Goal: Information Seeking & Learning: Learn about a topic

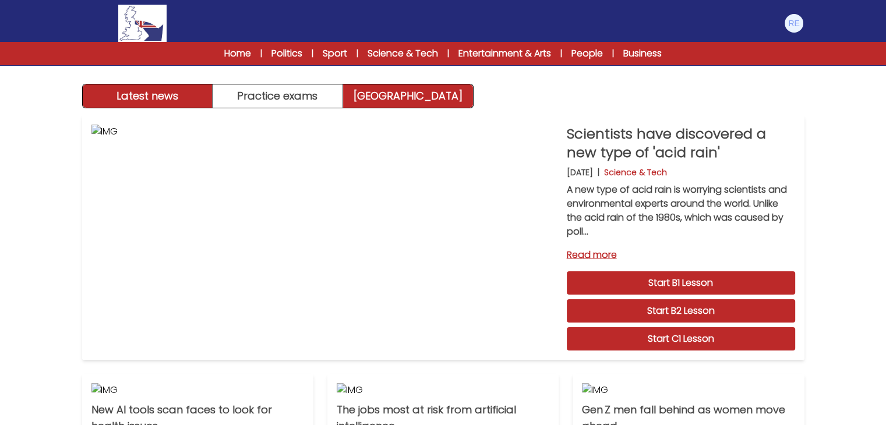
click at [379, 102] on link "[GEOGRAPHIC_DATA]" at bounding box center [408, 95] width 130 height 23
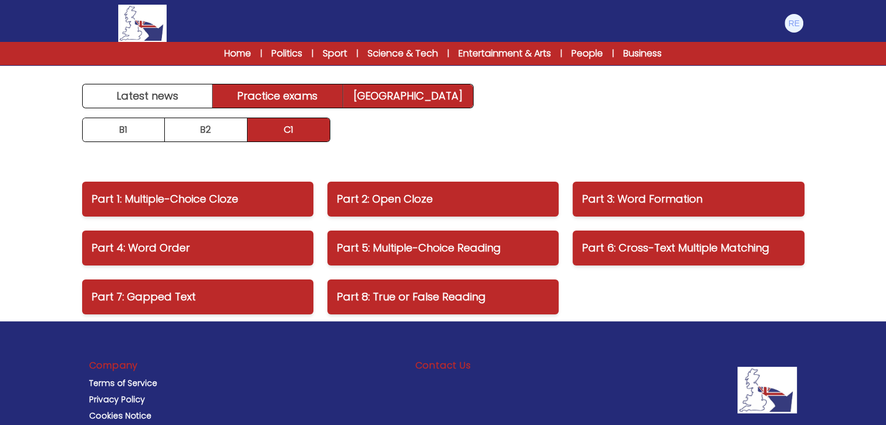
click at [303, 104] on link "Practice exams" at bounding box center [278, 95] width 130 height 23
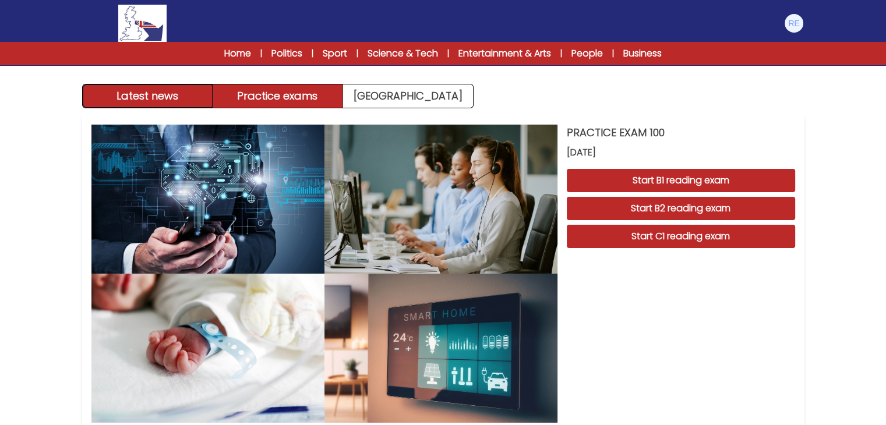
click at [150, 95] on button "Latest news" at bounding box center [148, 95] width 130 height 23
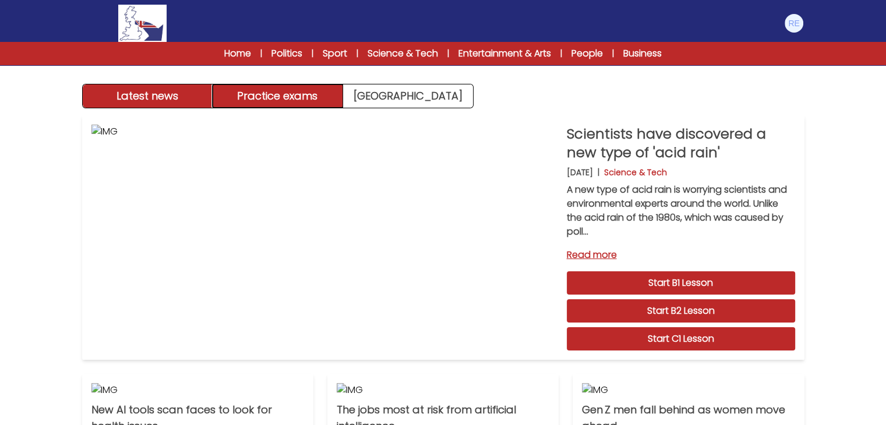
click at [317, 89] on button "Practice exams" at bounding box center [278, 95] width 130 height 23
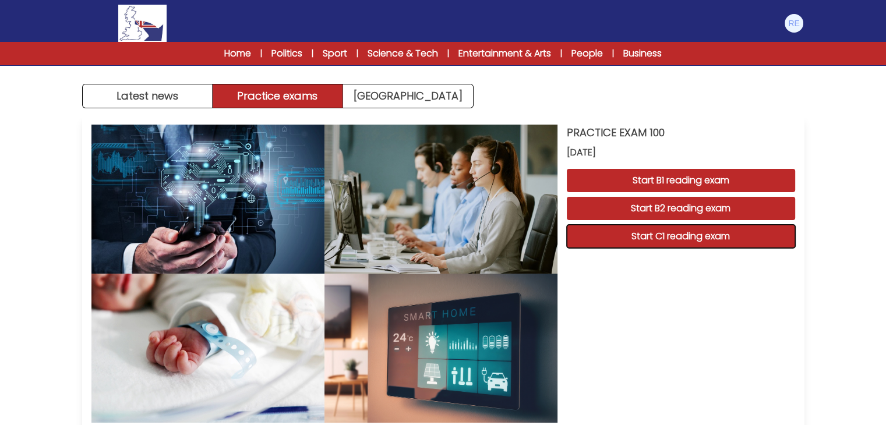
click at [639, 239] on button "Start C1 reading exam" at bounding box center [681, 236] width 228 height 23
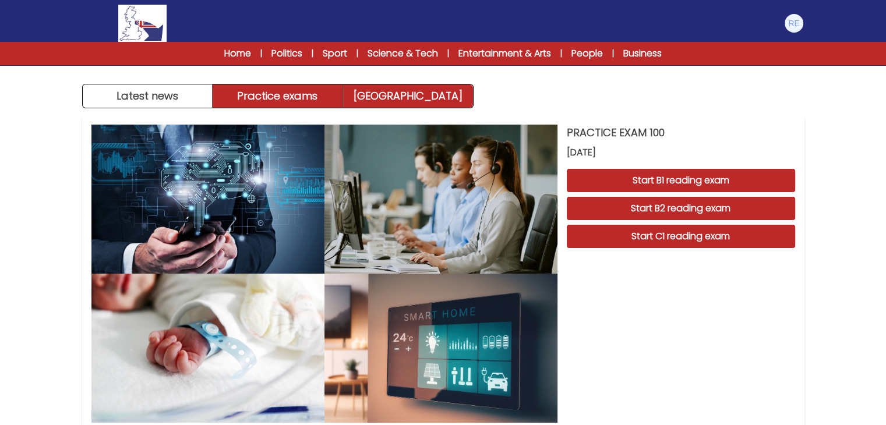
click at [416, 92] on link "[GEOGRAPHIC_DATA]" at bounding box center [408, 95] width 130 height 23
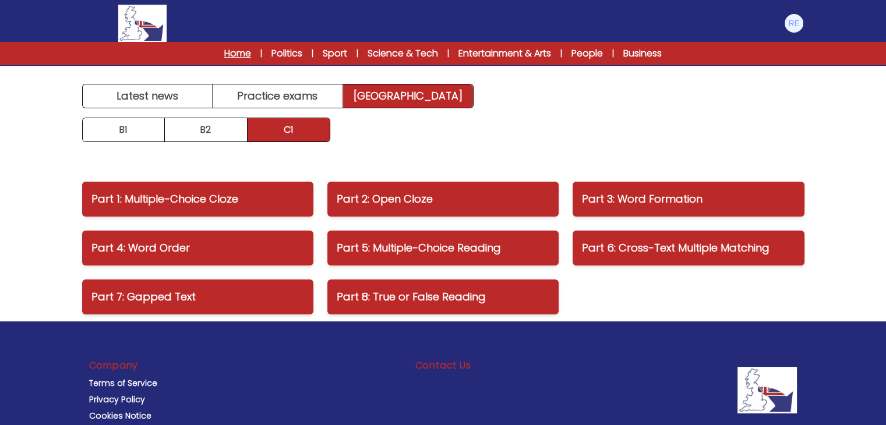
click at [245, 56] on link "Home" at bounding box center [237, 54] width 27 height 14
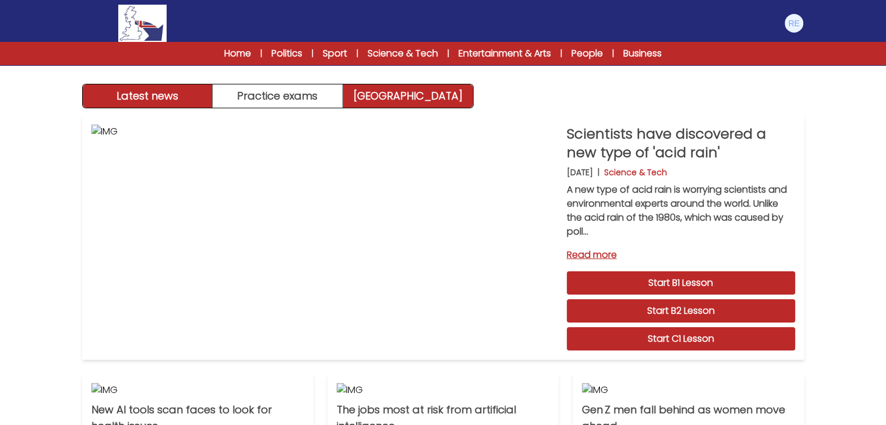
click at [418, 107] on link "Exam Centre" at bounding box center [408, 95] width 130 height 23
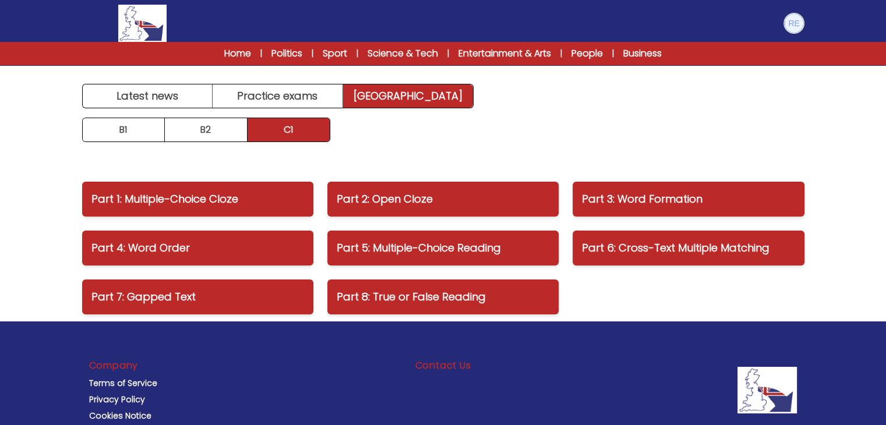
click at [797, 29] on img at bounding box center [794, 23] width 19 height 19
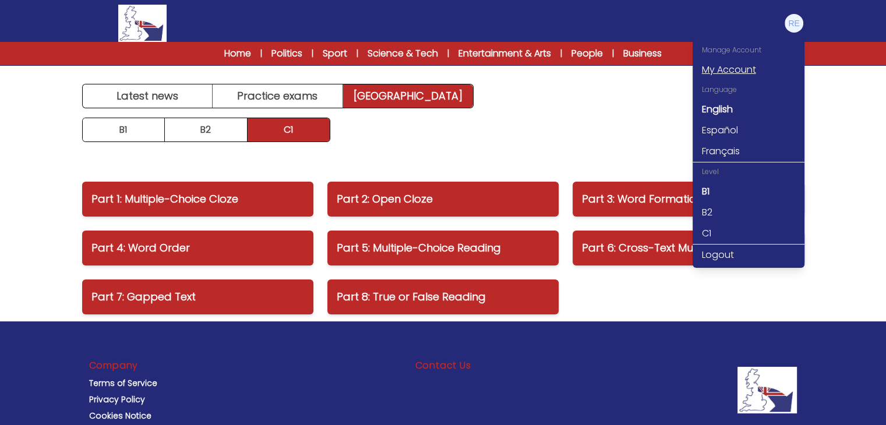
click at [737, 74] on link "My Account" at bounding box center [749, 69] width 112 height 21
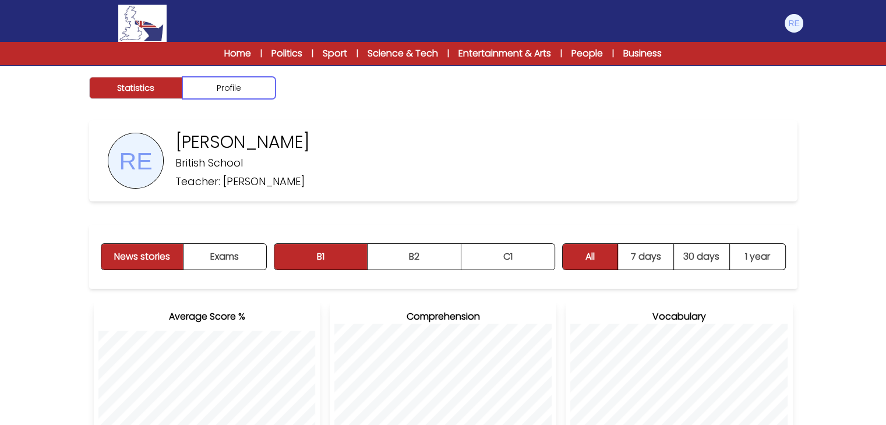
click at [257, 95] on button "Profile" at bounding box center [228, 88] width 93 height 22
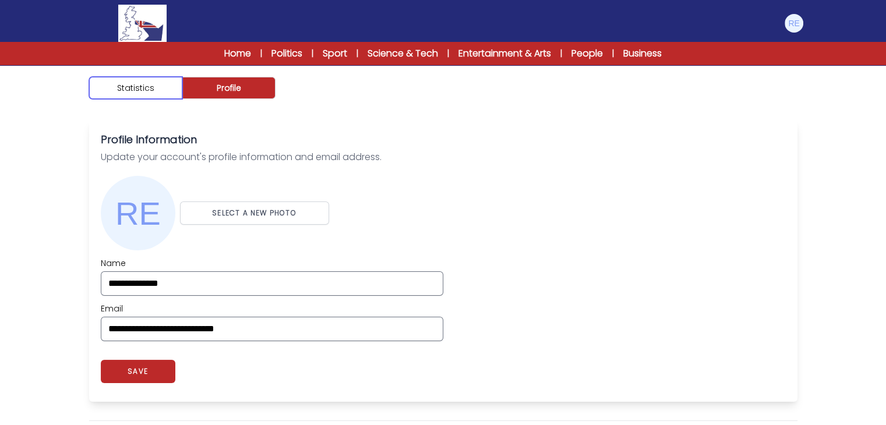
click at [161, 89] on button "Statistics" at bounding box center [135, 88] width 93 height 22
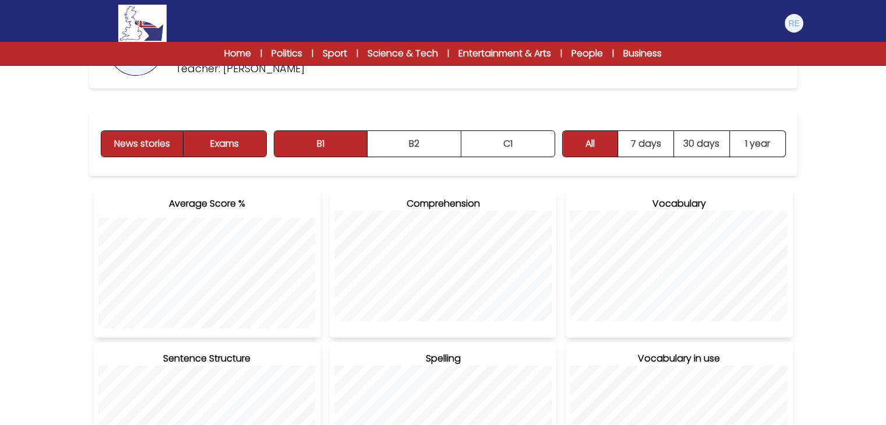
scroll to position [110, 0]
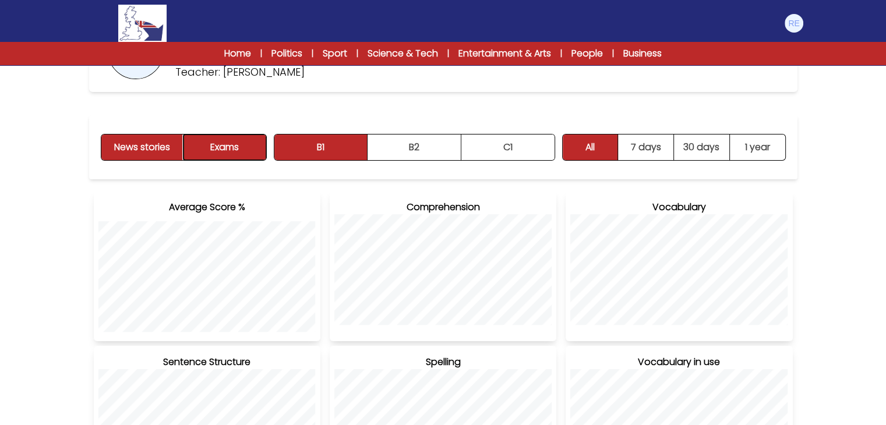
click at [233, 149] on button "Exams" at bounding box center [224, 148] width 82 height 26
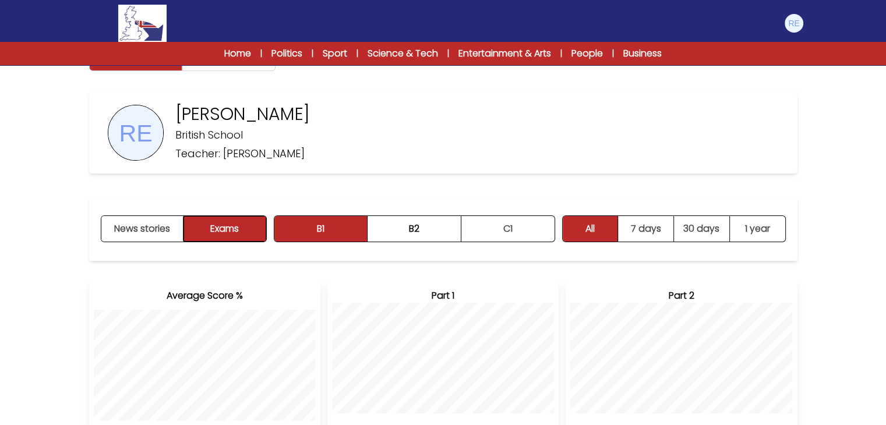
scroll to position [21, 0]
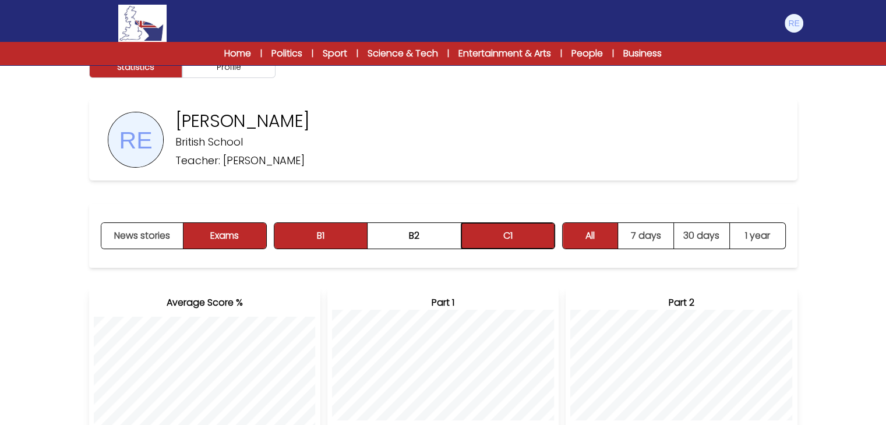
click at [495, 232] on button "C1" at bounding box center [507, 236] width 93 height 26
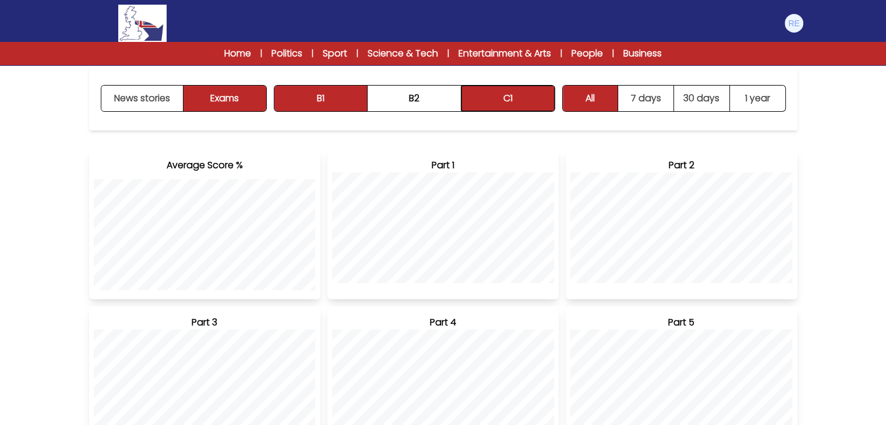
scroll to position [0, 0]
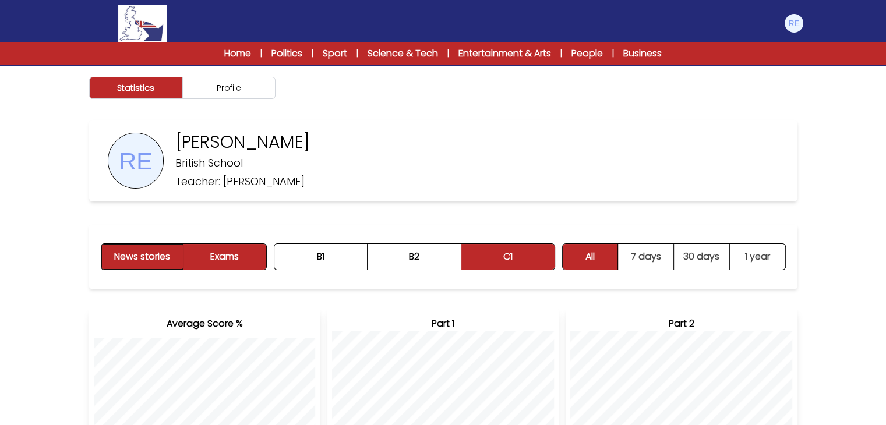
click at [157, 252] on button "News stories" at bounding box center [142, 257] width 83 height 26
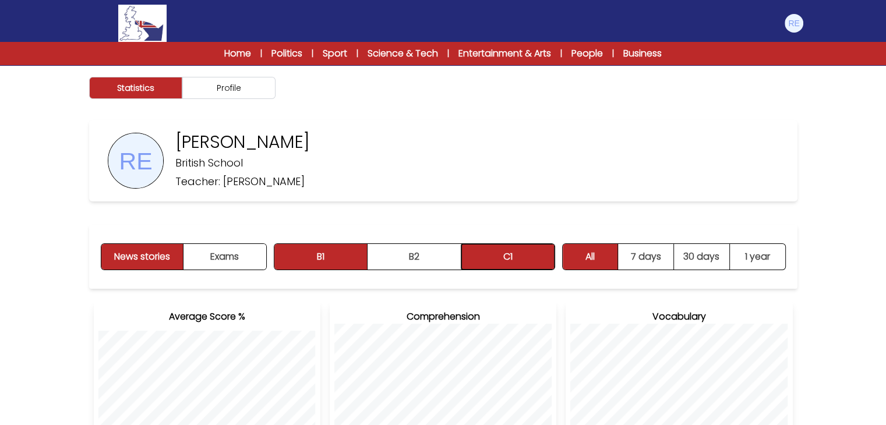
click at [489, 259] on button "C1" at bounding box center [507, 257] width 93 height 26
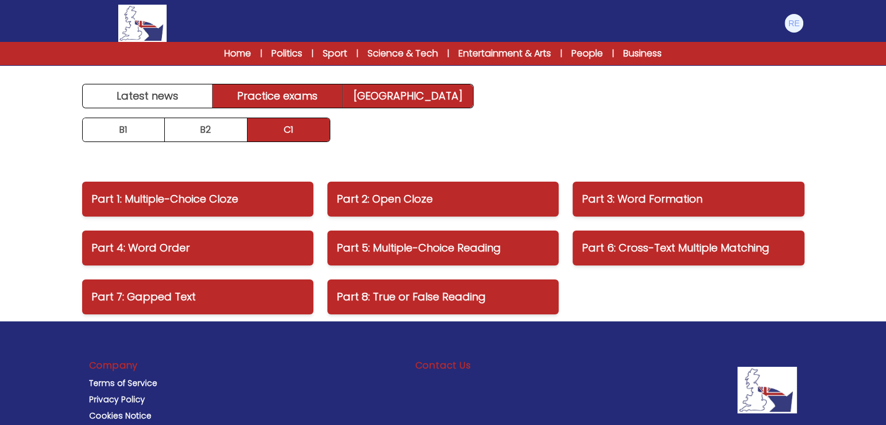
click at [281, 103] on link "Practice exams" at bounding box center [278, 95] width 130 height 23
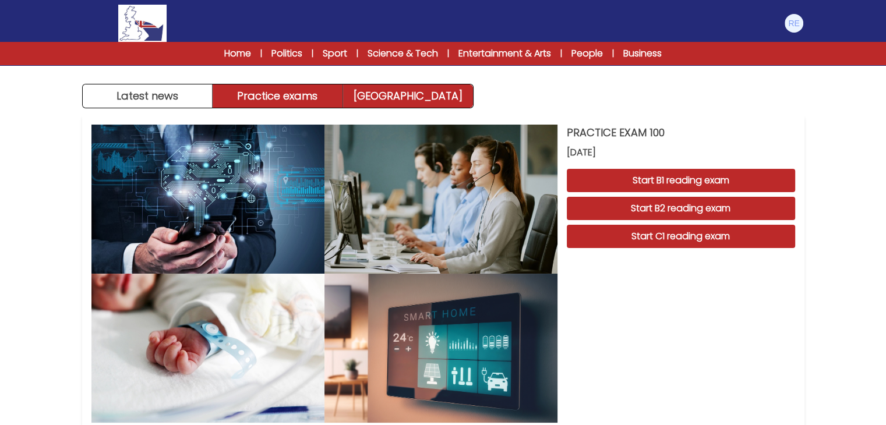
click at [384, 104] on link "[GEOGRAPHIC_DATA]" at bounding box center [408, 95] width 130 height 23
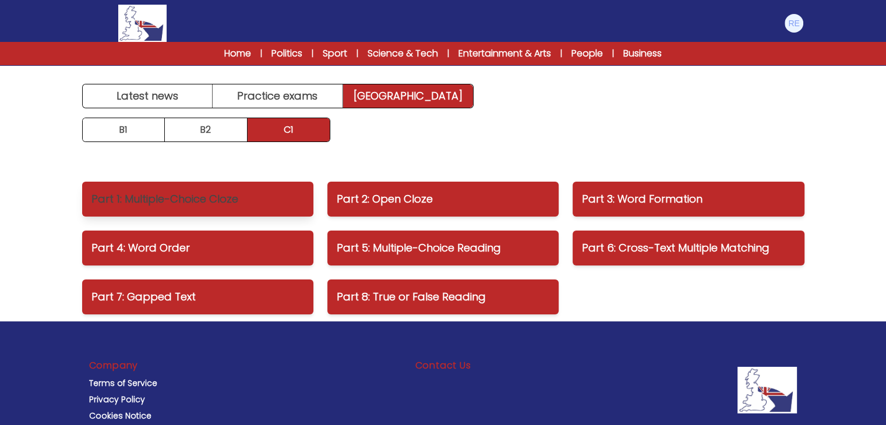
click at [218, 193] on p "Part 1: Multiple-Choice Cloze" at bounding box center [197, 199] width 213 height 16
click at [226, 63] on body "Manage Account My Account Language English Español [DEMOGRAPHIC_DATA]" at bounding box center [443, 246] width 886 height 492
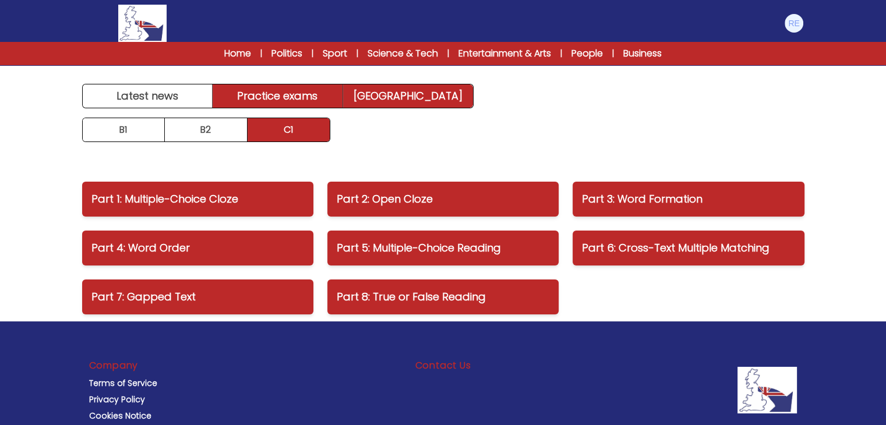
click at [280, 105] on link "Practice exams" at bounding box center [278, 95] width 130 height 23
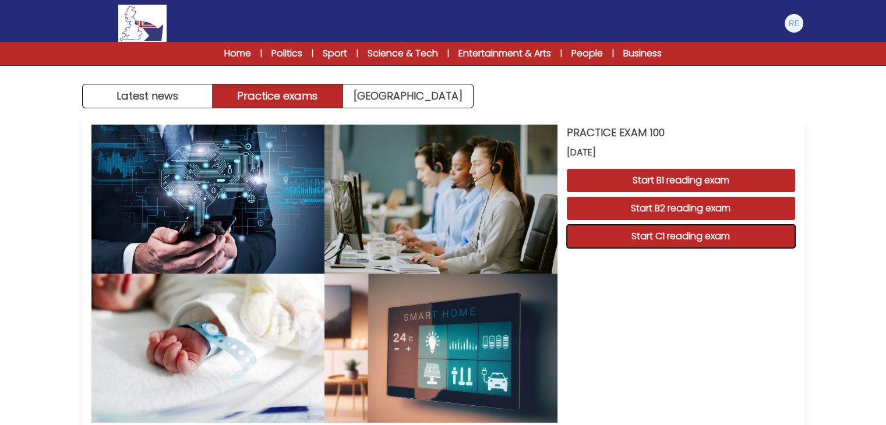
click at [655, 236] on button "Start C1 reading exam" at bounding box center [681, 236] width 228 height 23
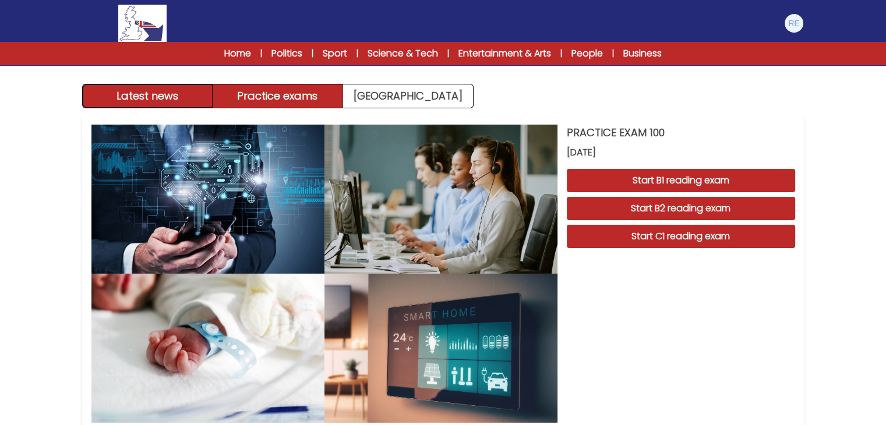
click at [183, 95] on button "Latest news" at bounding box center [148, 95] width 130 height 23
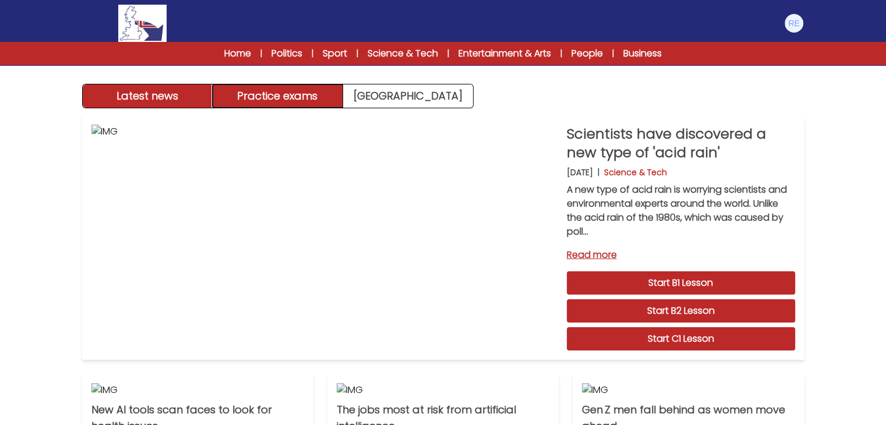
click at [306, 96] on button "Practice exams" at bounding box center [278, 95] width 130 height 23
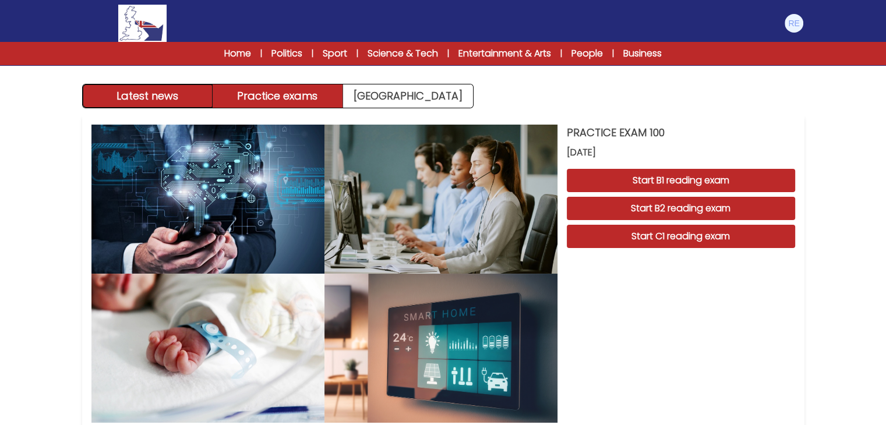
click at [155, 104] on button "Latest news" at bounding box center [148, 95] width 130 height 23
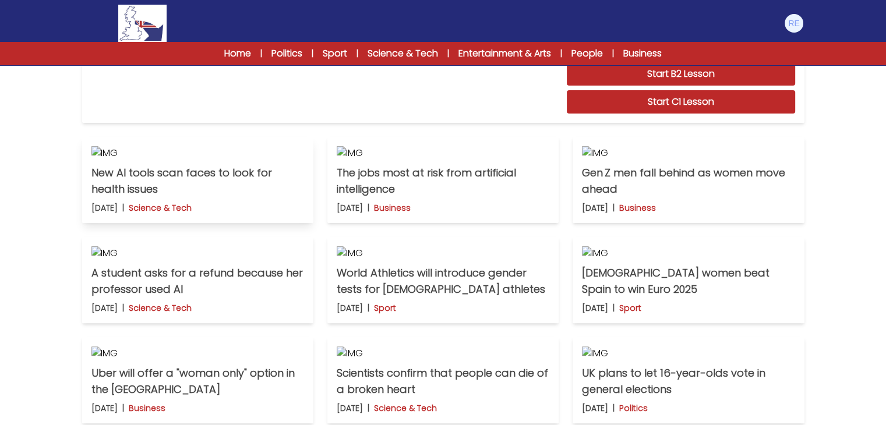
scroll to position [242, 0]
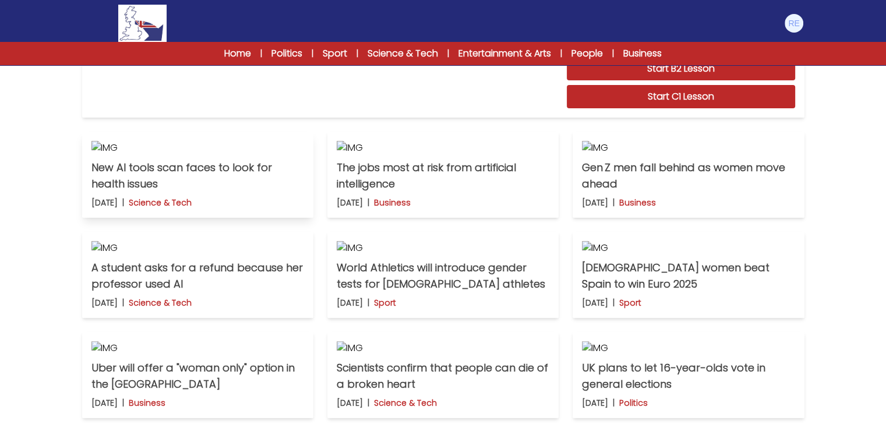
click at [210, 155] on img at bounding box center [197, 148] width 213 height 14
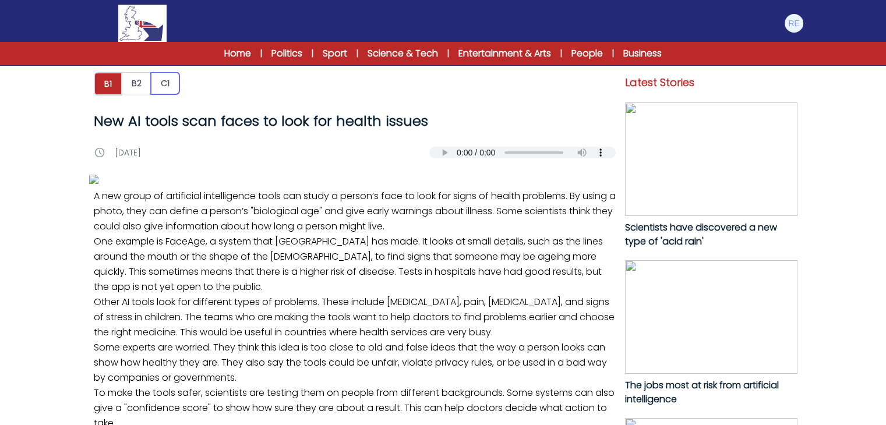
click at [173, 89] on button "C1" at bounding box center [165, 83] width 29 height 22
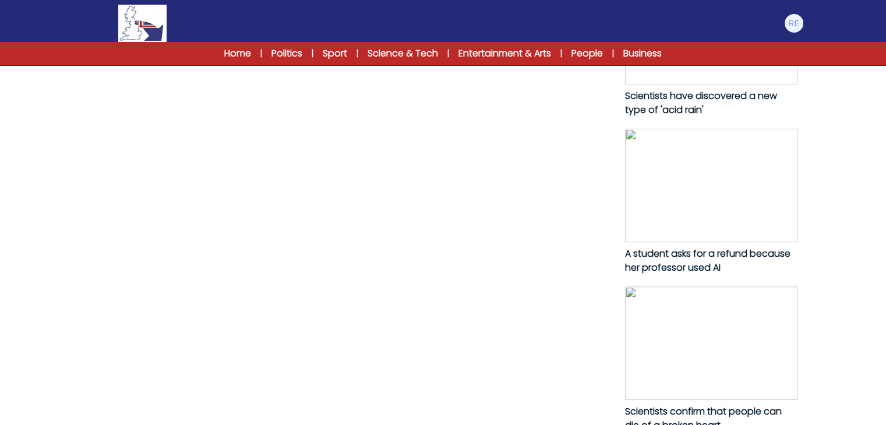
scroll to position [638, 0]
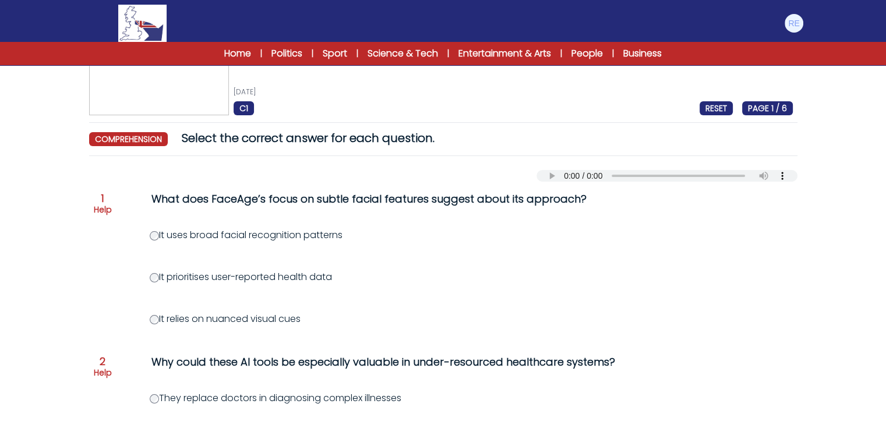
scroll to position [49, 0]
click at [736, 228] on div "It uses broad facial recognition patterns" at bounding box center [499, 235] width 699 height 14
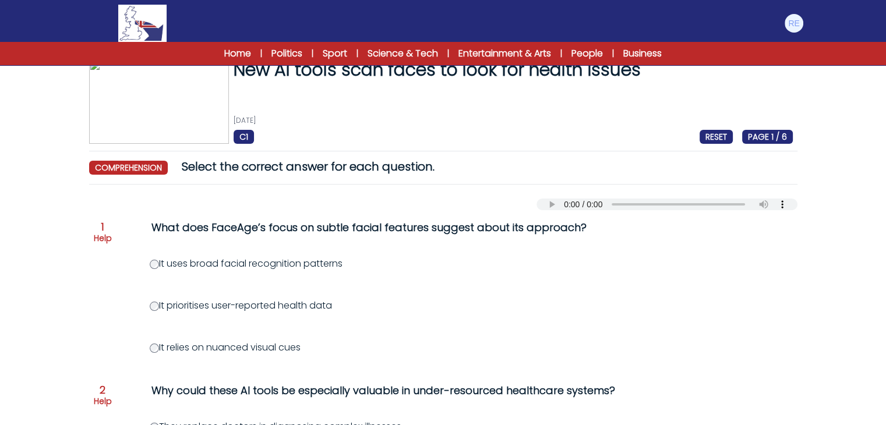
scroll to position [0, 0]
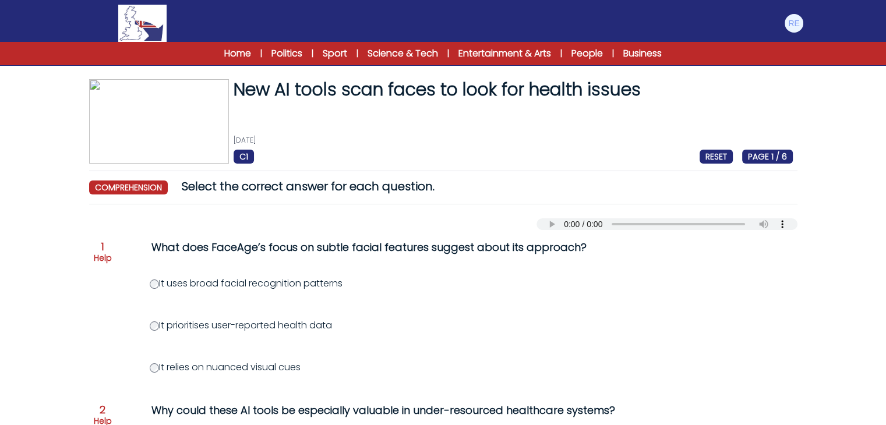
click at [111, 256] on p "Help" at bounding box center [103, 258] width 18 height 12
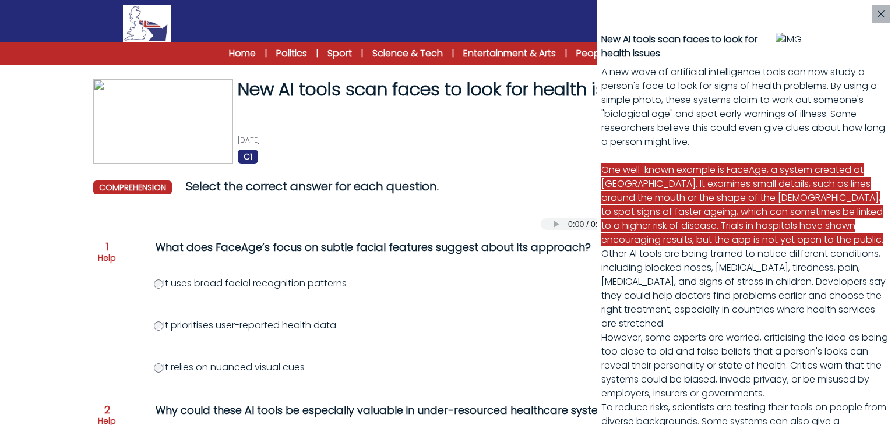
click at [61, 295] on div "New AI tools scan faces to look for health issues A new wave of artificial inte…" at bounding box center [447, 212] width 895 height 425
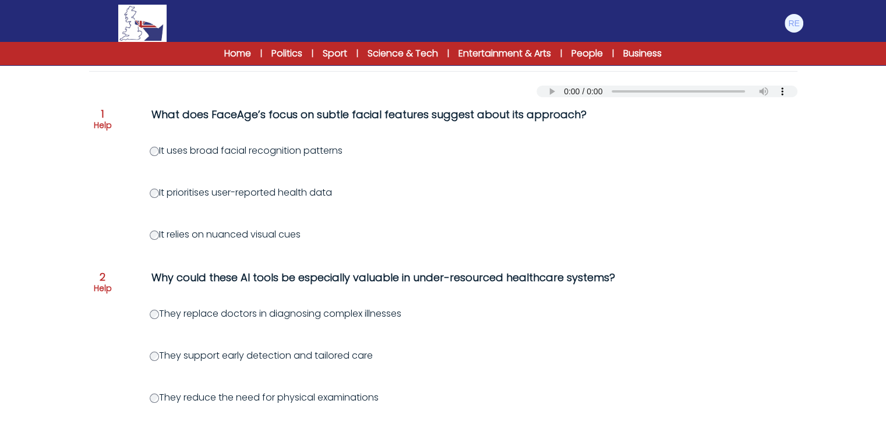
scroll to position [123, 0]
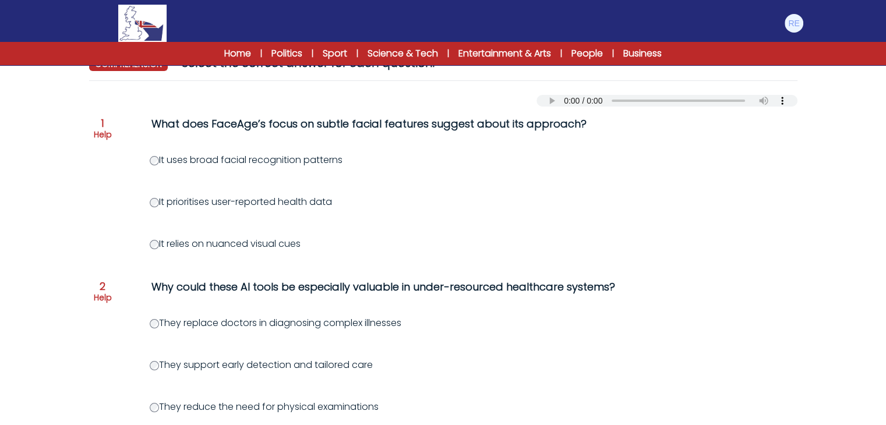
click at [626, 370] on div "They support early detection and tailored care" at bounding box center [499, 365] width 699 height 14
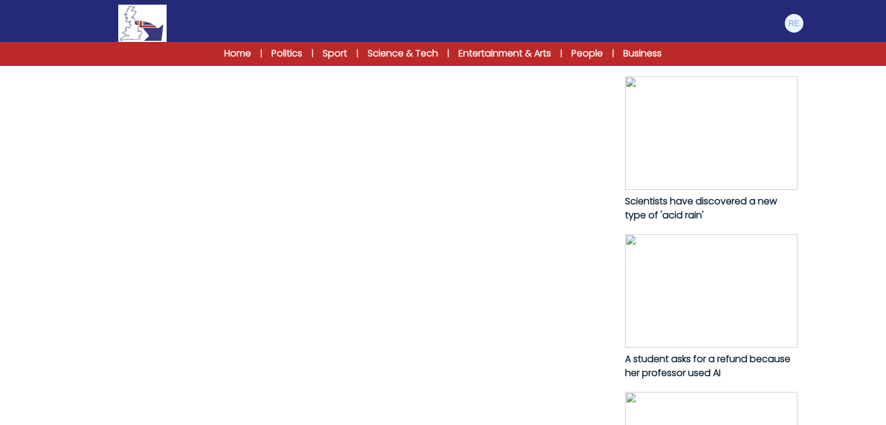
scroll to position [578, 0]
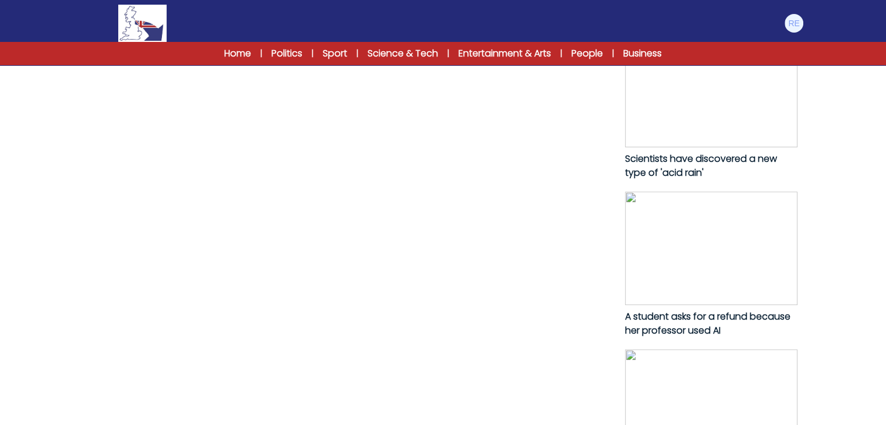
click at [733, 295] on img at bounding box center [711, 249] width 172 height 114
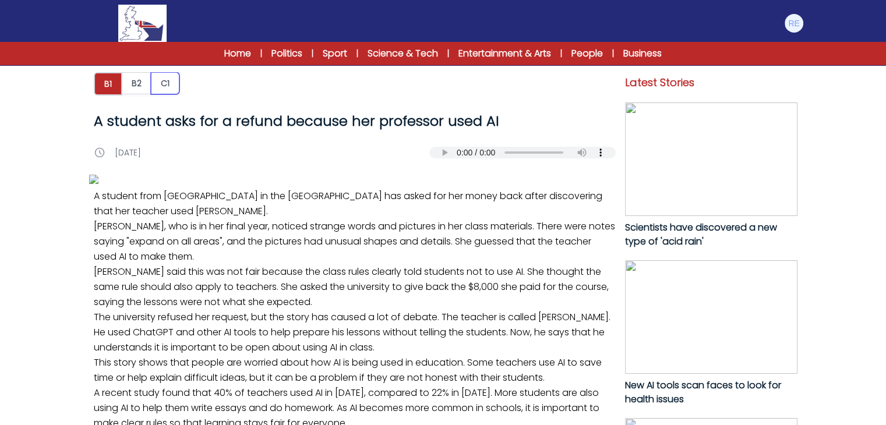
click at [163, 77] on button "C1" at bounding box center [165, 83] width 29 height 22
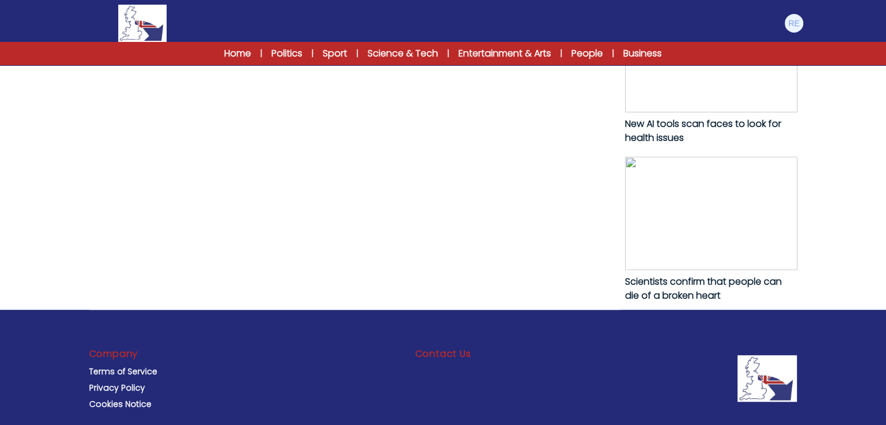
scroll to position [771, 0]
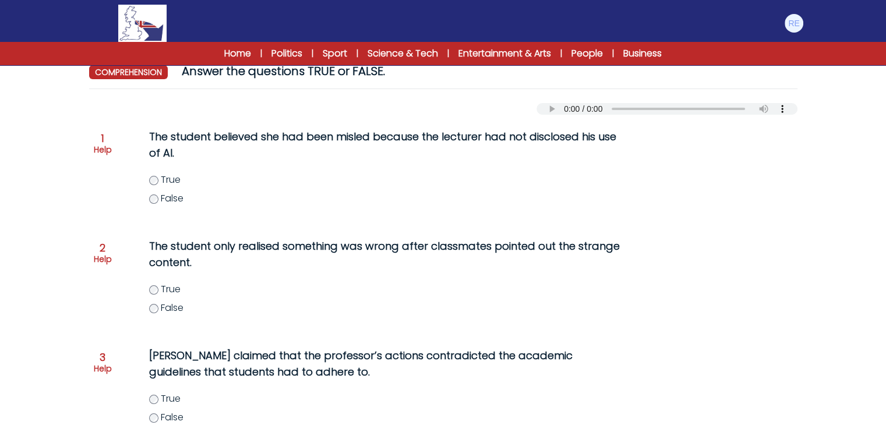
scroll to position [116, 0]
click at [97, 260] on p "Help" at bounding box center [103, 259] width 18 height 12
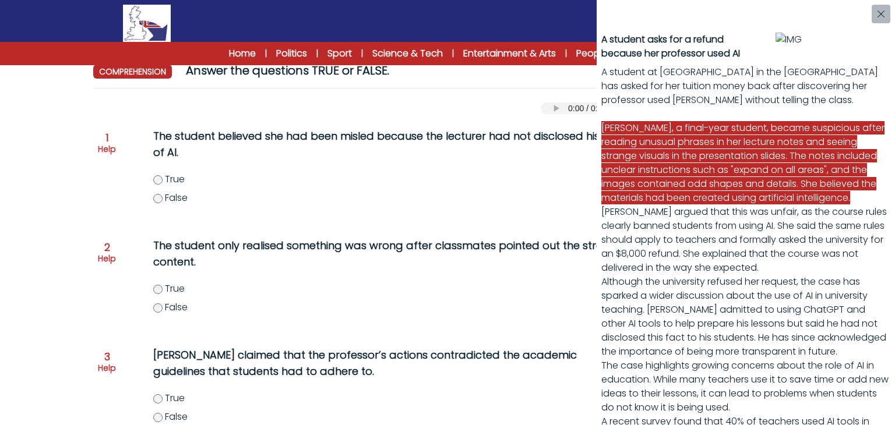
click at [157, 309] on div "A student asks for a refund because her professor used AI A student at [GEOGRAP…" at bounding box center [447, 212] width 895 height 425
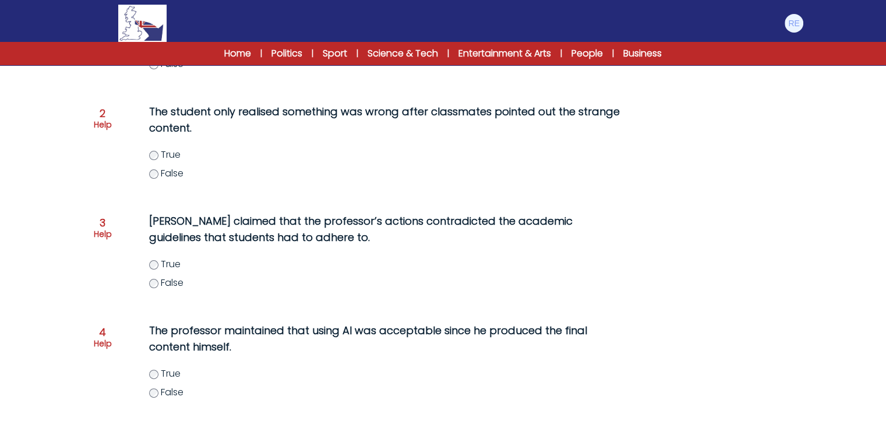
scroll to position [276, 0]
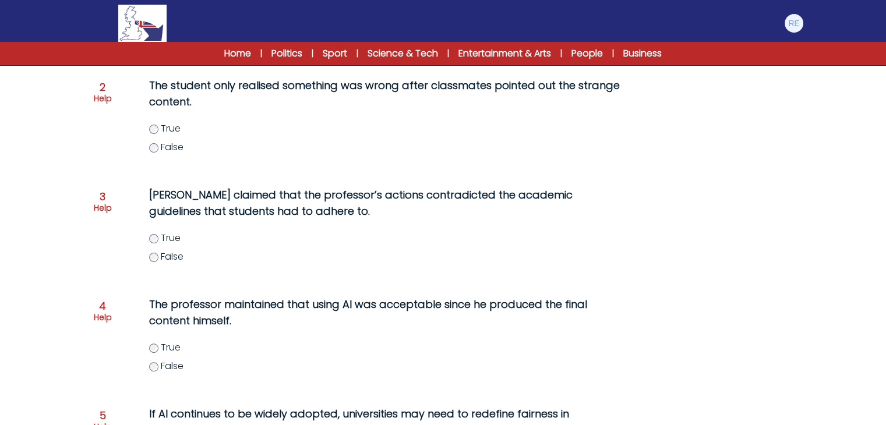
click at [100, 199] on span "3" at bounding box center [103, 197] width 6 height 10
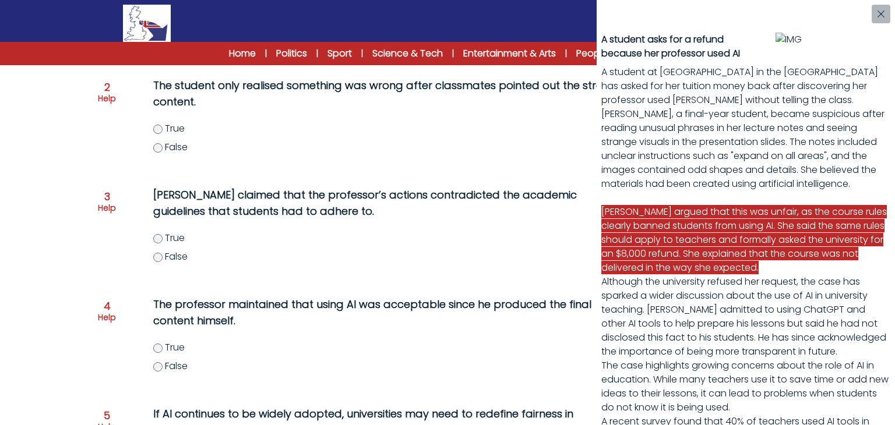
click at [520, 206] on div "A student asks for a refund because her professor used AI A student at [GEOGRAP…" at bounding box center [447, 212] width 895 height 425
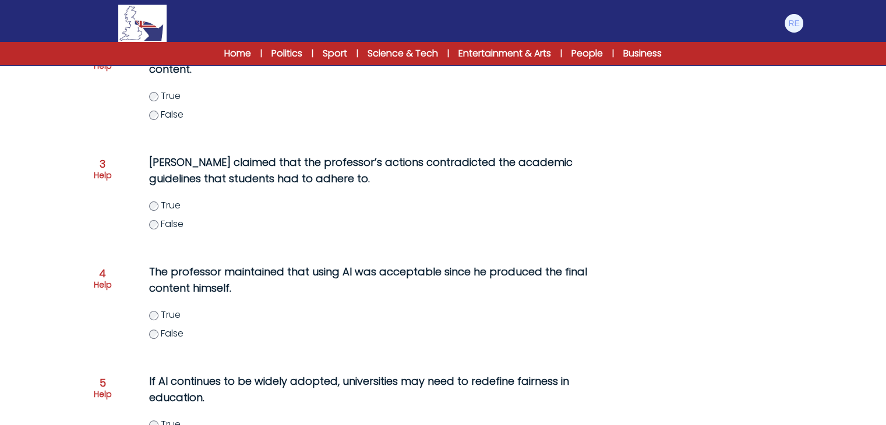
scroll to position [291, 0]
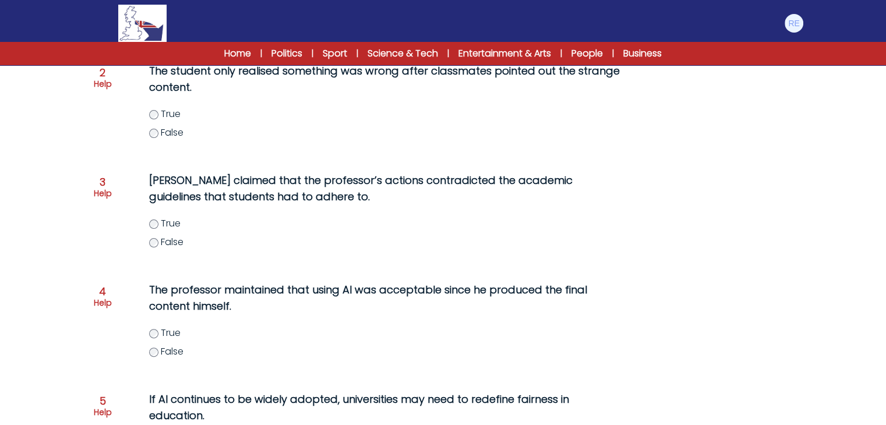
click at [106, 198] on p "Help" at bounding box center [103, 194] width 18 height 12
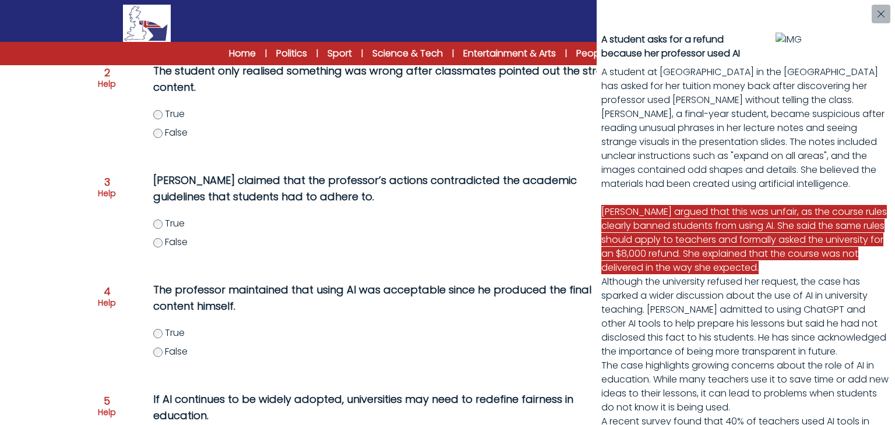
click at [311, 215] on div "A student asks for a refund because her professor used AI A student at Northeas…" at bounding box center [447, 212] width 895 height 425
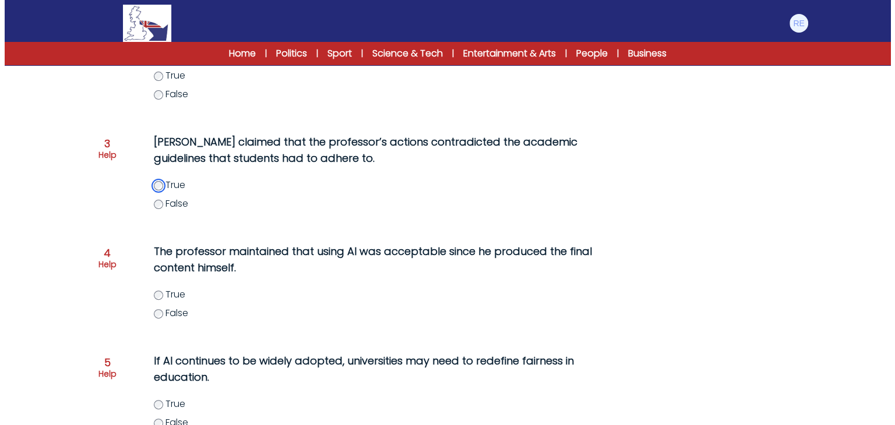
scroll to position [330, 0]
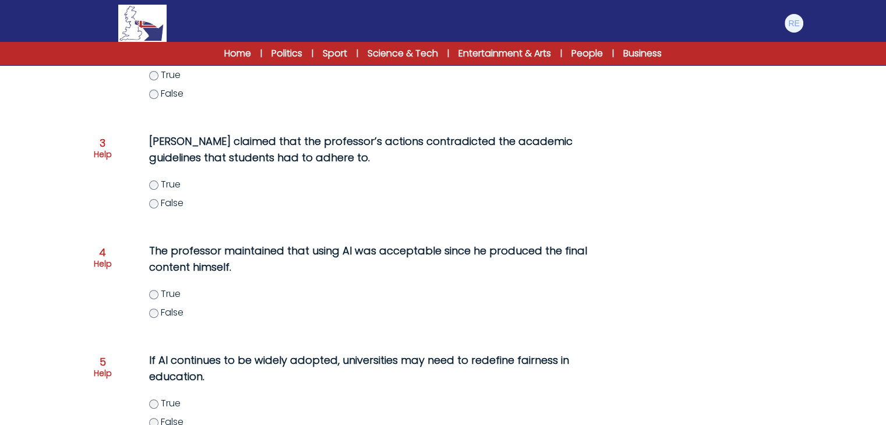
click at [103, 258] on p "Help" at bounding box center [103, 264] width 18 height 12
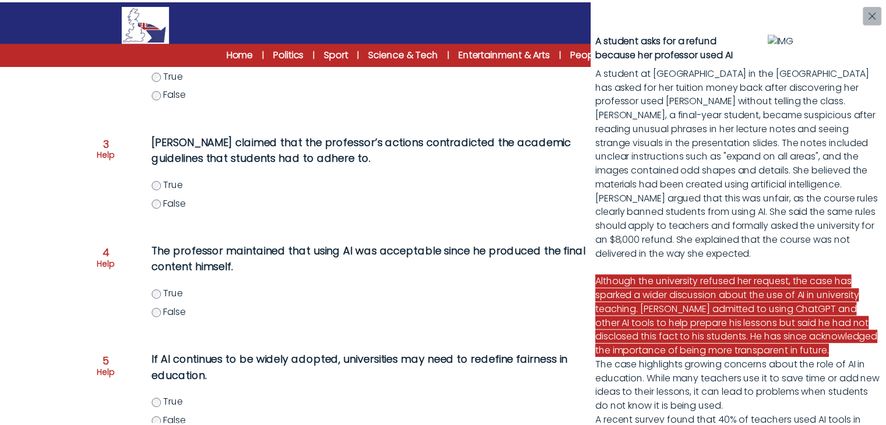
scroll to position [133, 0]
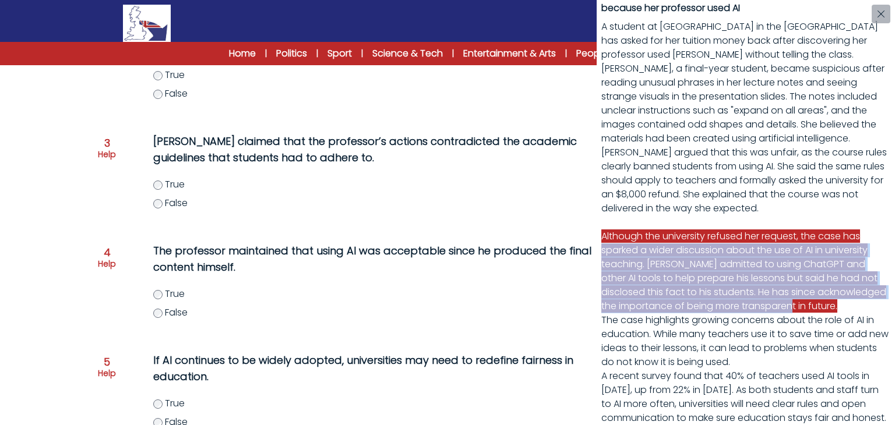
drag, startPoint x: 440, startPoint y: 252, endPoint x: 402, endPoint y: 322, distance: 80.0
click at [402, 322] on div "A student asks for a refund because her professor used AI A student at Northeas…" at bounding box center [447, 212] width 895 height 425
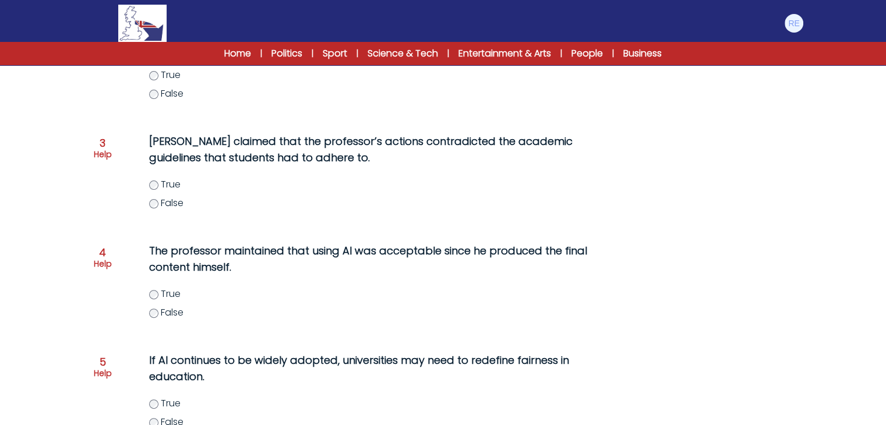
click at [402, 322] on div "The professor maintained that using AI was acceptable since he produced the fin…" at bounding box center [373, 288] width 495 height 100
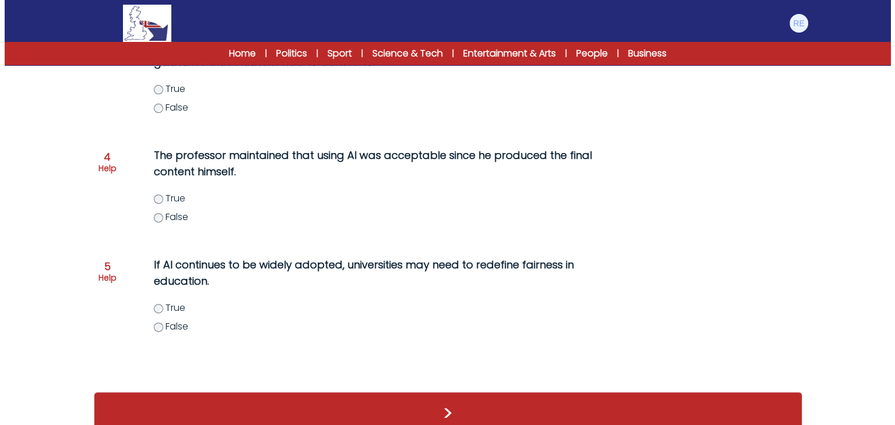
scroll to position [439, 0]
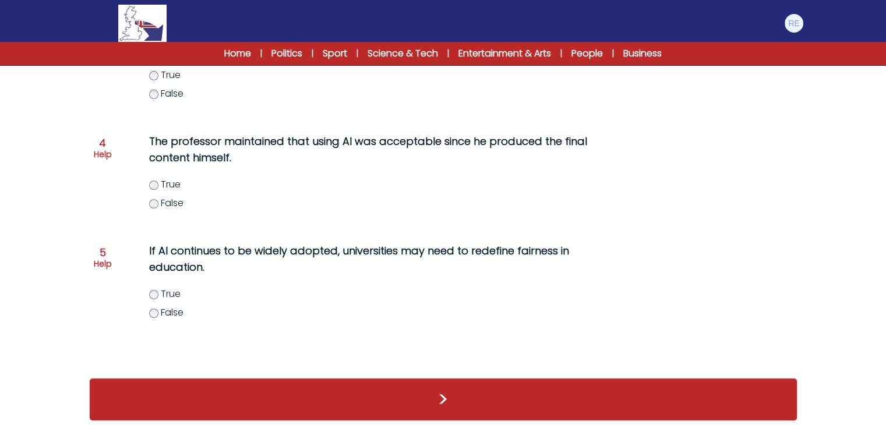
click at [98, 264] on p "Help" at bounding box center [103, 264] width 18 height 12
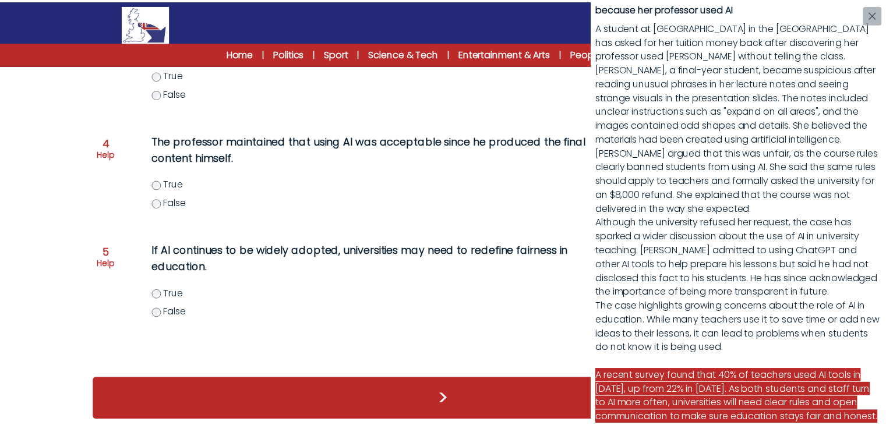
scroll to position [189, 0]
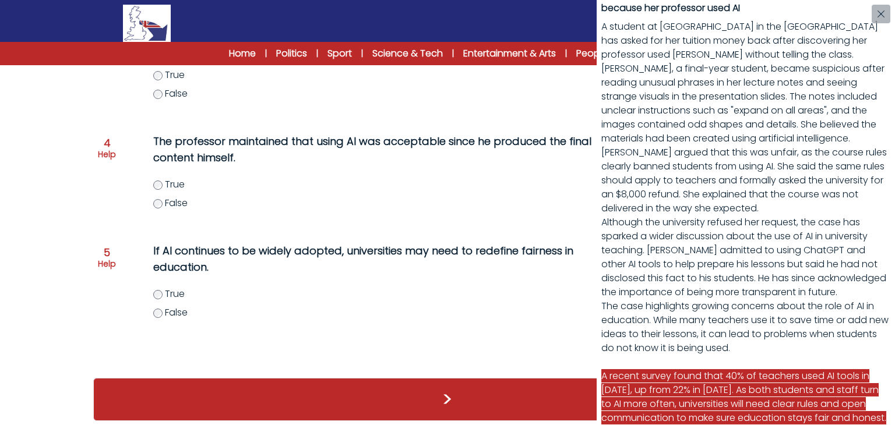
click at [157, 296] on div "A student asks for a refund because her professor used AI A student at Northeas…" at bounding box center [447, 212] width 895 height 425
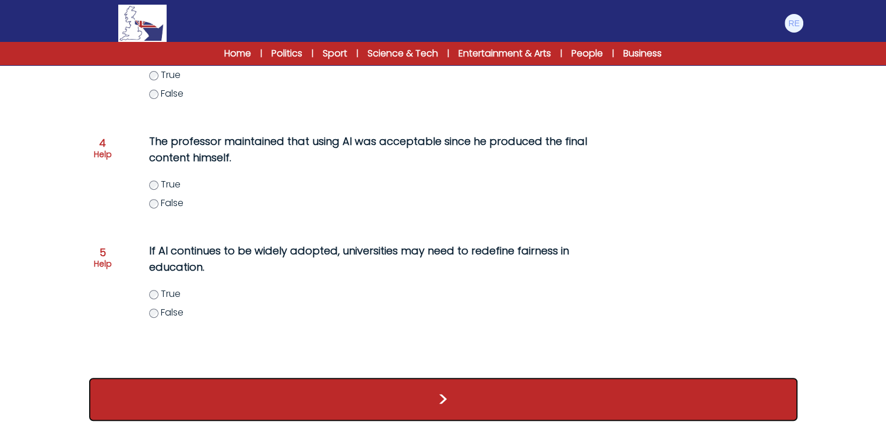
click at [313, 394] on button ">" at bounding box center [443, 399] width 708 height 43
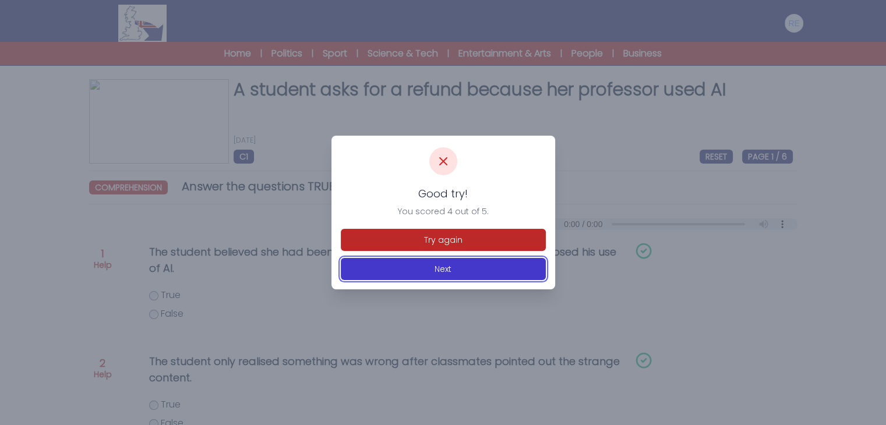
click at [443, 269] on button "Next" at bounding box center [443, 269] width 205 height 22
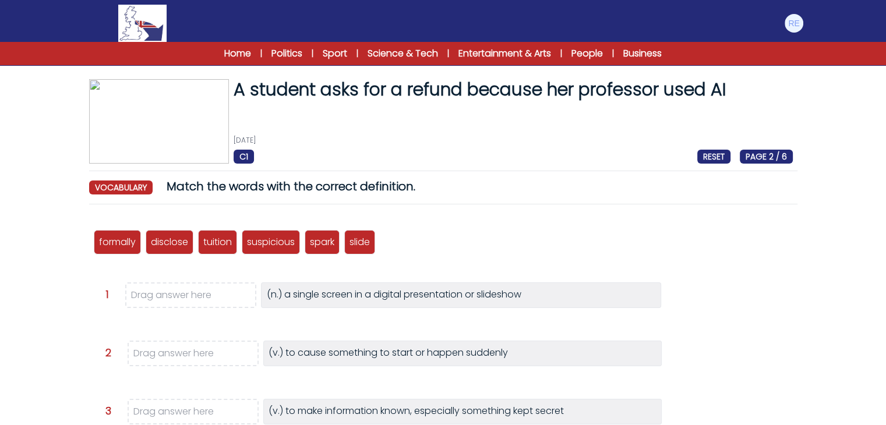
scroll to position [71, 0]
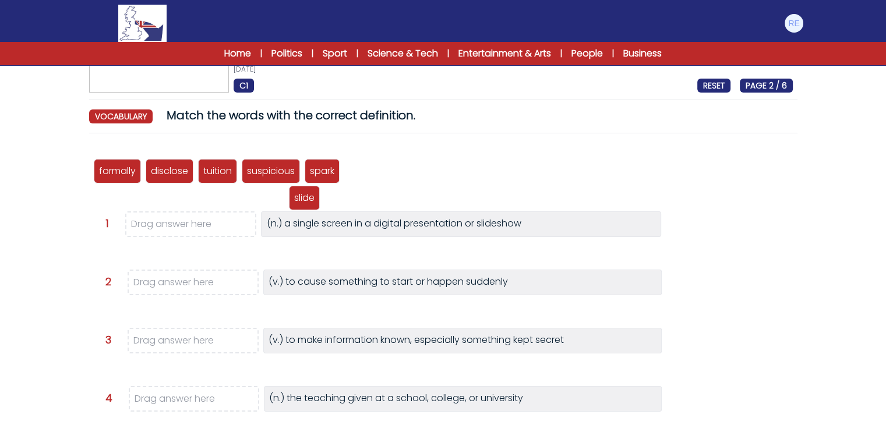
drag, startPoint x: 363, startPoint y: 179, endPoint x: 266, endPoint y: 214, distance: 103.4
click at [289, 210] on div "slide" at bounding box center [304, 198] width 31 height 24
drag, startPoint x: 363, startPoint y: 179, endPoint x: 219, endPoint y: 231, distance: 153.5
click at [219, 231] on div "slide" at bounding box center [217, 220] width 31 height 24
drag, startPoint x: 322, startPoint y: 167, endPoint x: 192, endPoint y: 277, distance: 169.9
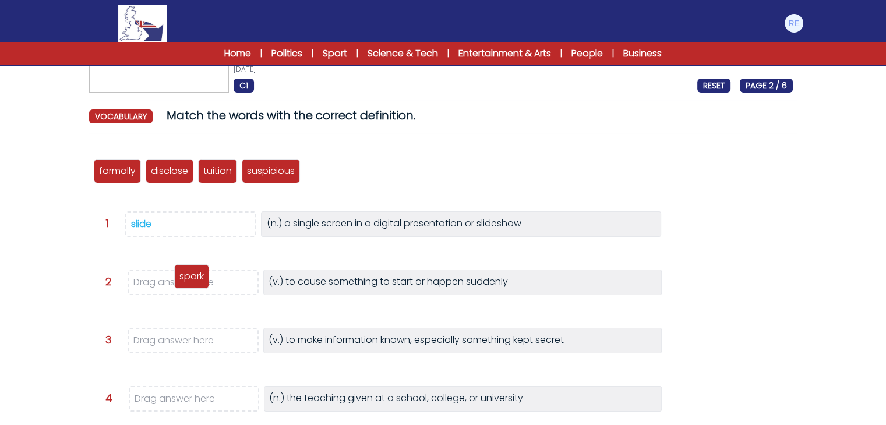
click at [192, 277] on p "spark" at bounding box center [191, 277] width 24 height 14
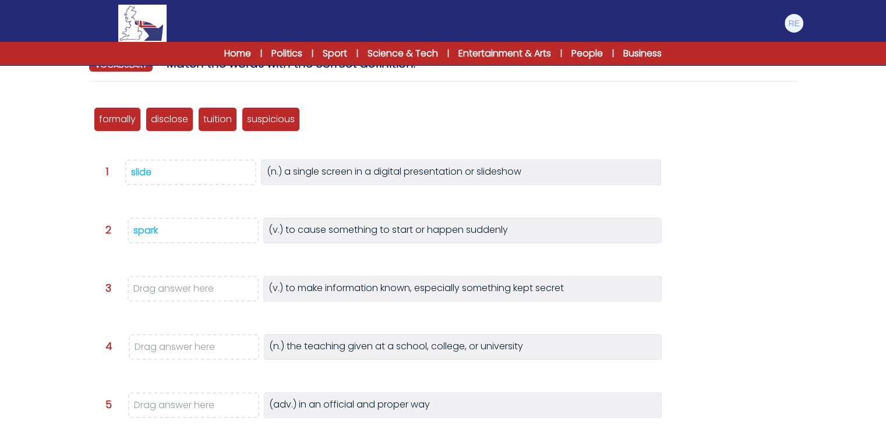
scroll to position [122, 0]
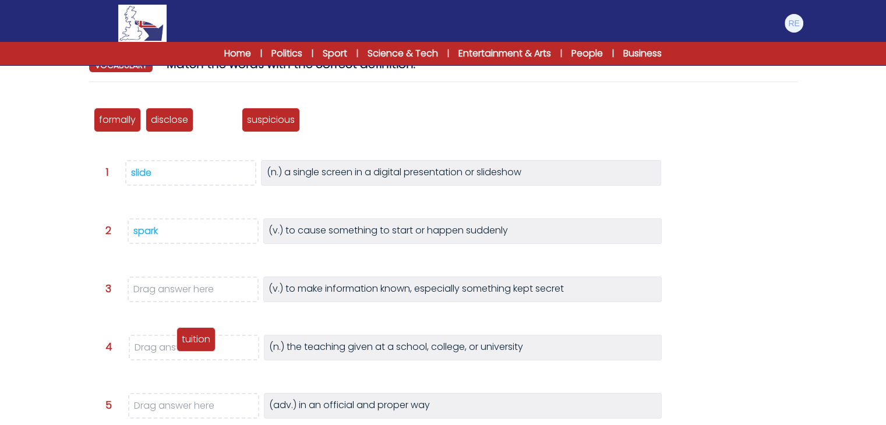
drag, startPoint x: 216, startPoint y: 117, endPoint x: 194, endPoint y: 354, distance: 237.5
click at [194, 347] on p "tuition" at bounding box center [196, 340] width 29 height 14
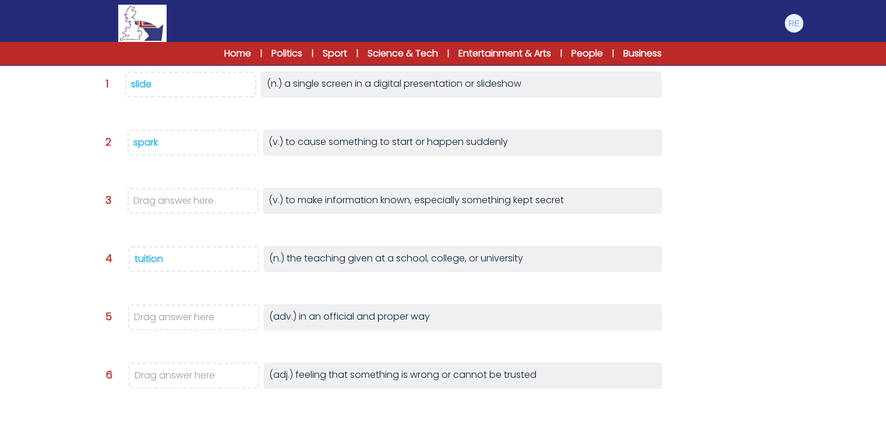
scroll to position [153, 0]
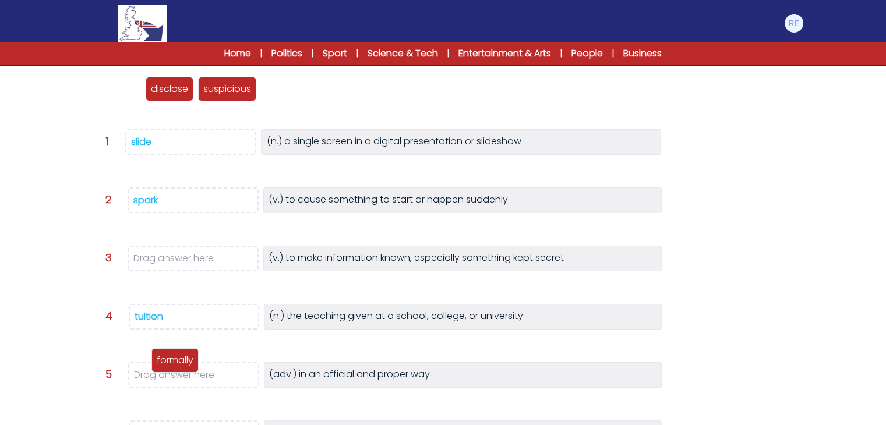
drag, startPoint x: 122, startPoint y: 87, endPoint x: 179, endPoint y: 374, distance: 292.9
click at [179, 368] on p "formally" at bounding box center [175, 361] width 37 height 14
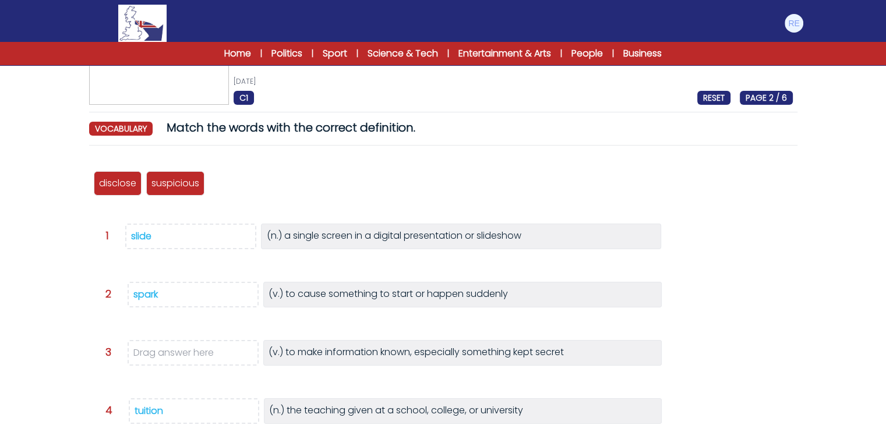
scroll to position [57, 0]
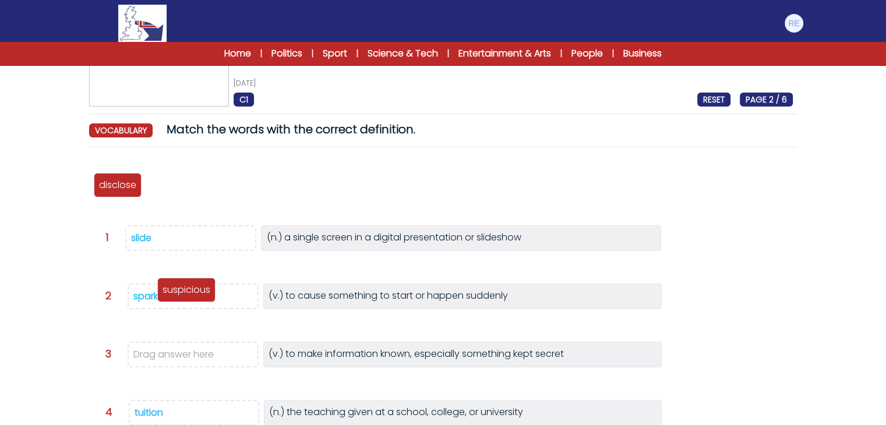
drag, startPoint x: 184, startPoint y: 182, endPoint x: 196, endPoint y: 278, distance: 97.4
click at [196, 283] on p "suspicious" at bounding box center [187, 290] width 48 height 14
drag, startPoint x: 196, startPoint y: 278, endPoint x: 133, endPoint y: 335, distance: 84.1
click at [133, 335] on div "formally disclose tuition suspicious spark slide Question 1 >" at bounding box center [443, 375] width 708 height 437
click at [52, 306] on form "A student asks for a refund because her professor used AI 3rd August 2025 C1 RE…" at bounding box center [443, 325] width 886 height 670
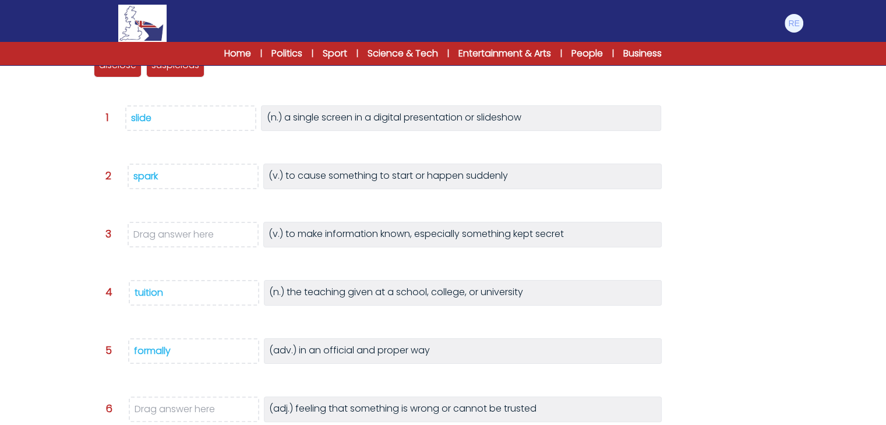
scroll to position [180, 0]
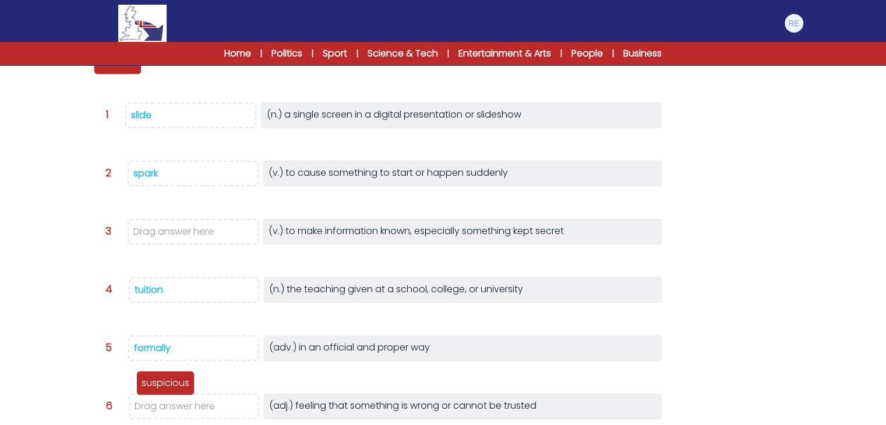
drag, startPoint x: 196, startPoint y: 72, endPoint x: 186, endPoint y: 411, distance: 338.6
click at [186, 396] on div "suspicious" at bounding box center [165, 383] width 58 height 24
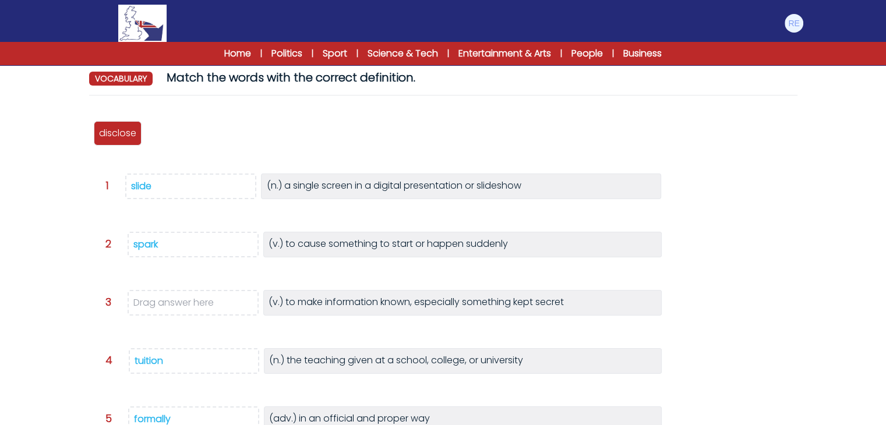
scroll to position [108, 0]
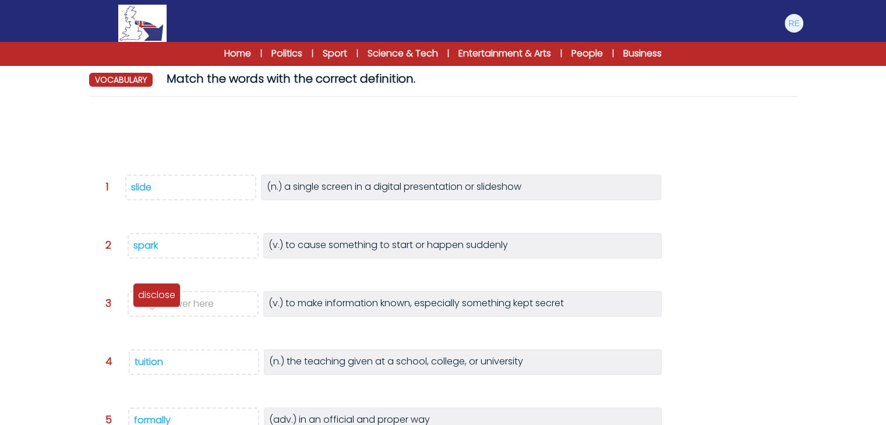
drag, startPoint x: 124, startPoint y: 137, endPoint x: 163, endPoint y: 296, distance: 163.2
click at [163, 296] on p "disclose" at bounding box center [156, 295] width 37 height 14
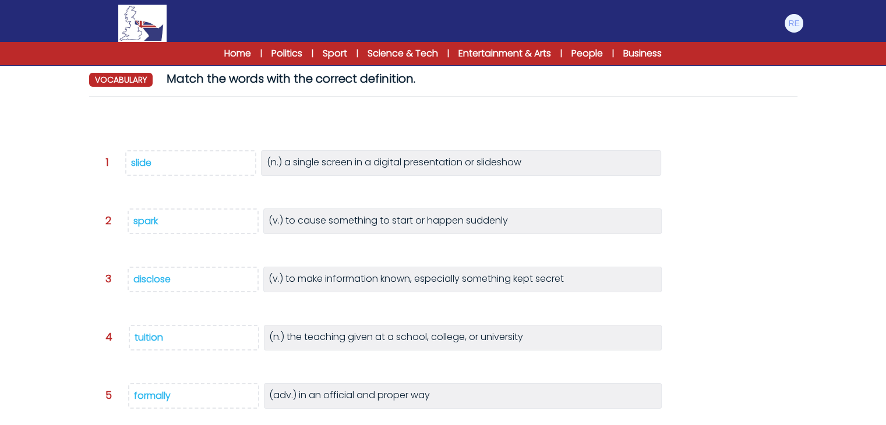
scroll to position [273, 0]
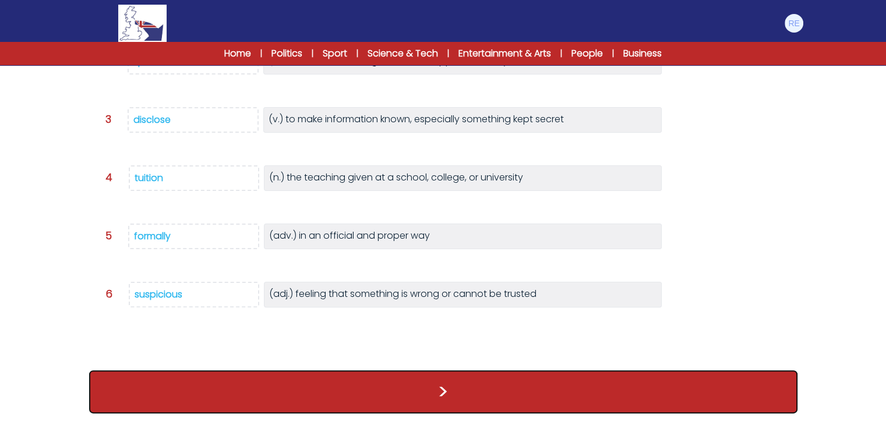
click at [362, 379] on button ">" at bounding box center [443, 391] width 708 height 43
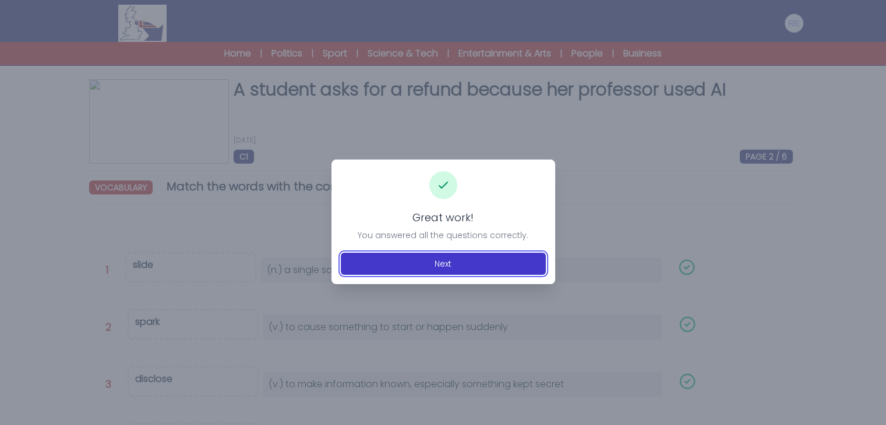
click at [440, 273] on button "Next" at bounding box center [443, 264] width 205 height 22
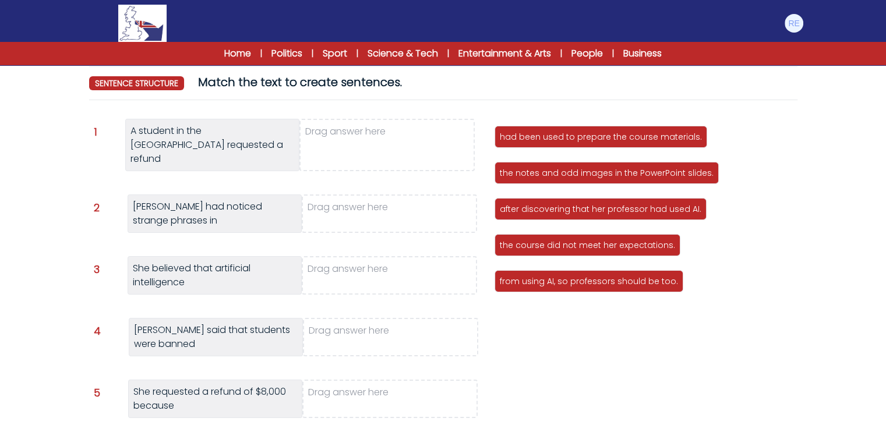
scroll to position [103, 0]
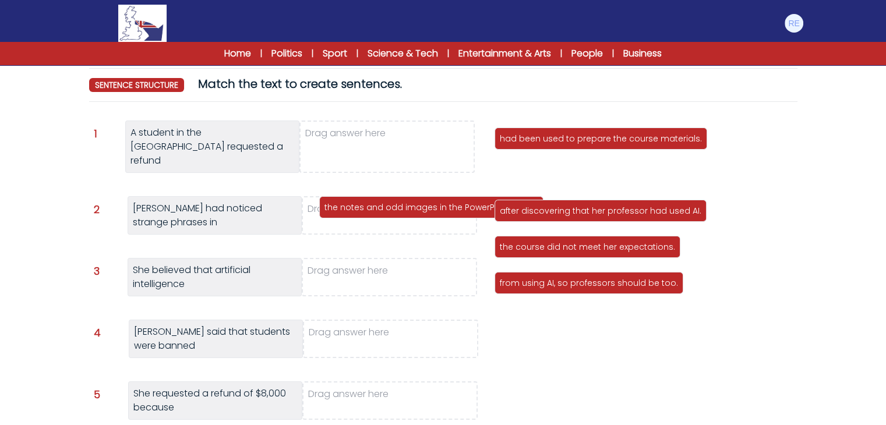
drag, startPoint x: 552, startPoint y: 179, endPoint x: 377, endPoint y: 212, distance: 178.3
click at [377, 212] on p "the notes and odd images in the PowerPoint slides." at bounding box center [431, 208] width 214 height 12
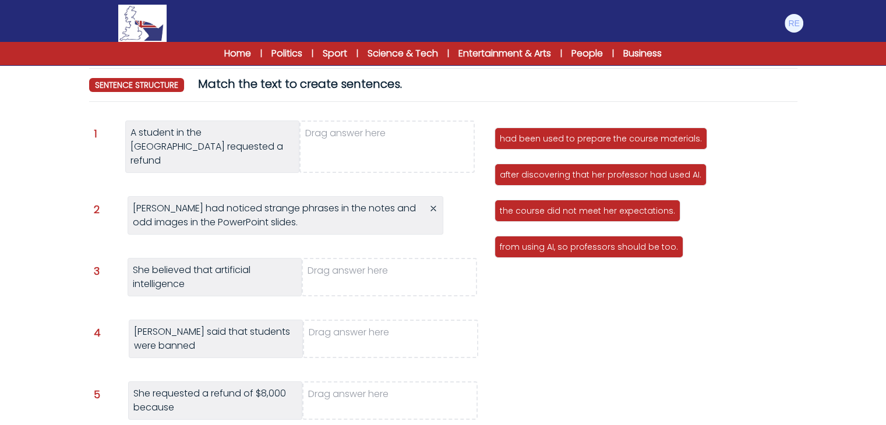
drag, startPoint x: 377, startPoint y: 213, endPoint x: 459, endPoint y: 192, distance: 84.8
click at [459, 192] on div "Question 1 A student in the US requested a refund Drag answer here 2 3 4 5" at bounding box center [443, 282] width 699 height 323
click at [440, 196] on div "Ella Stapleton had noticed strange phrases in the notes and odd images in the P…" at bounding box center [286, 215] width 316 height 38
click at [438, 196] on div "Ella Stapleton had noticed strange phrases in the notes and odd images in the P…" at bounding box center [286, 215] width 316 height 38
click at [433, 206] on icon at bounding box center [433, 208] width 5 height 5
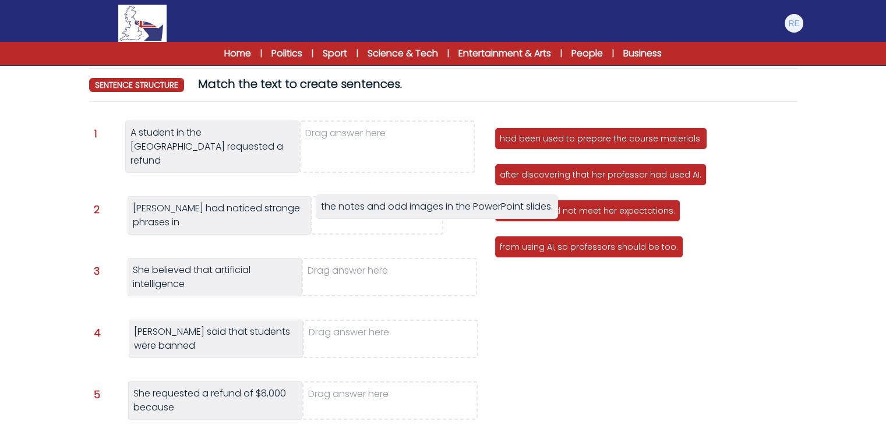
drag, startPoint x: 586, startPoint y: 287, endPoint x: 405, endPoint y: 207, distance: 197.7
click at [405, 207] on span "the notes and odd images in the PowerPoint slides." at bounding box center [437, 206] width 232 height 13
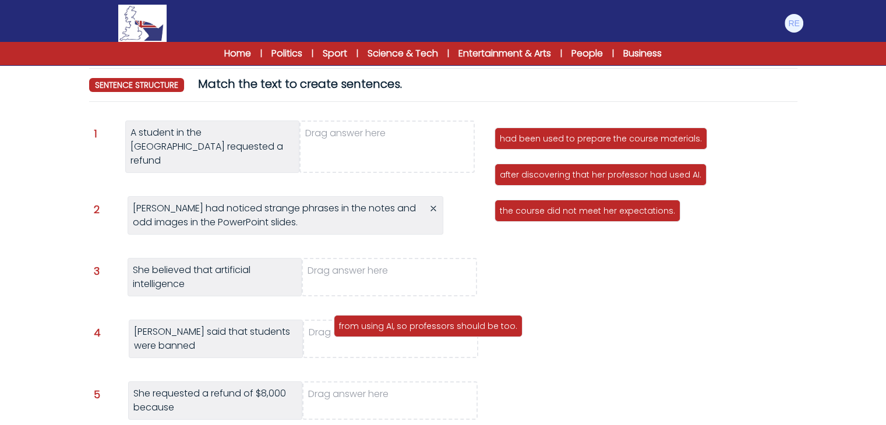
drag, startPoint x: 608, startPoint y: 250, endPoint x: 445, endPoint y: 327, distance: 180.6
click at [445, 327] on p "from using AI, so professors should be too." at bounding box center [428, 326] width 178 height 12
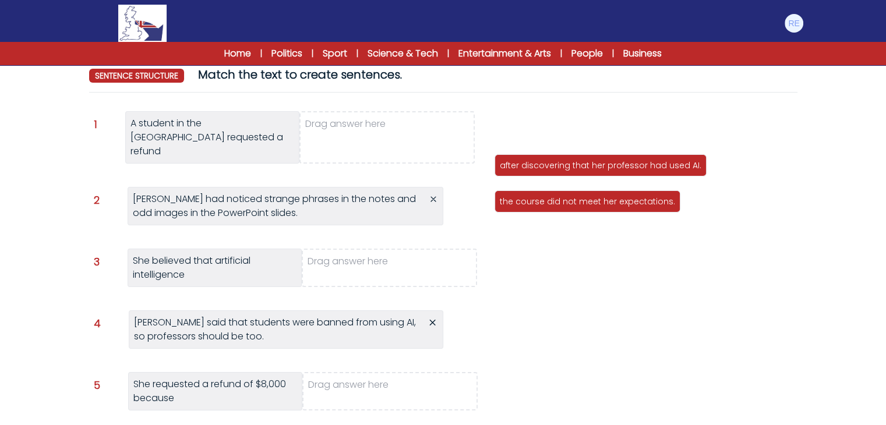
scroll to position [12, 0]
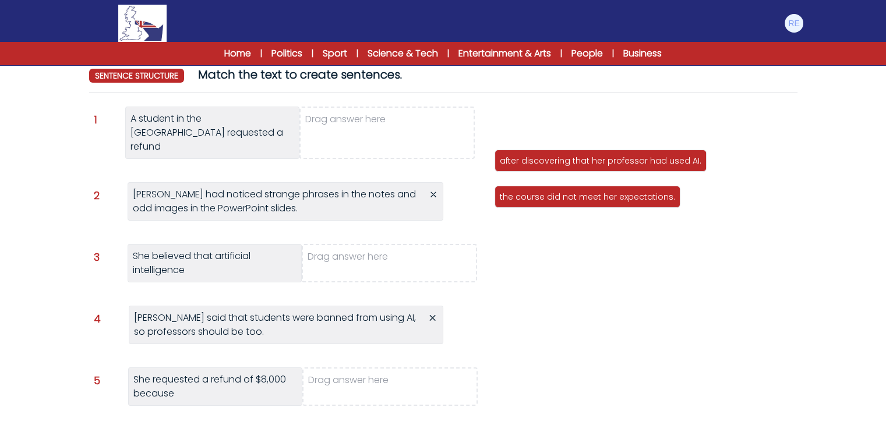
drag, startPoint x: 604, startPoint y: 126, endPoint x: 0, endPoint y: 452, distance: 686.2
click at [0, 425] on html "Manage Account My Account Language English Español Français B1" at bounding box center [443, 208] width 886 height 640
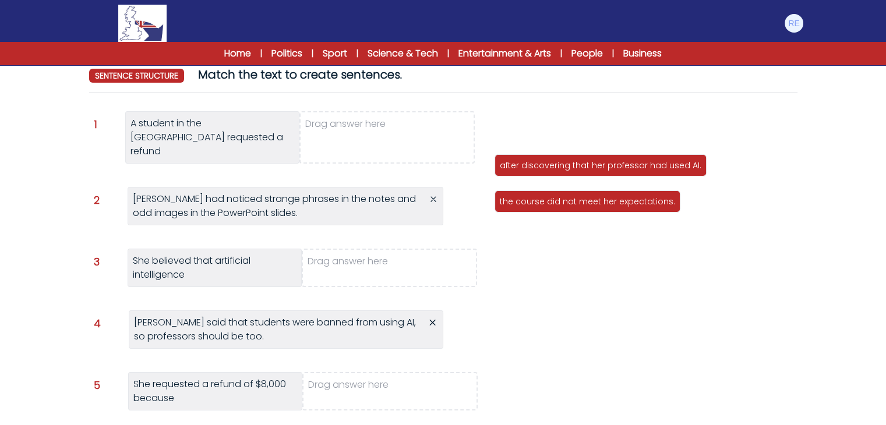
drag, startPoint x: 520, startPoint y: 136, endPoint x: 0, endPoint y: 452, distance: 608.3
click at [0, 425] on html "Manage Account My Account Language English Español Français B1" at bounding box center [443, 208] width 886 height 640
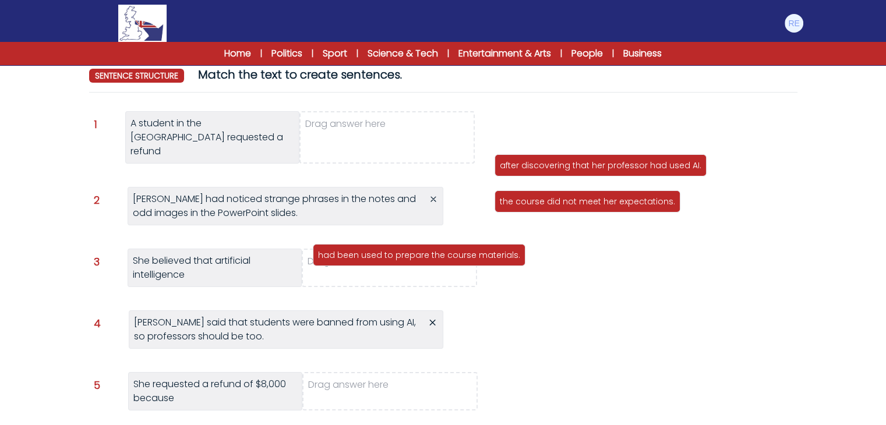
drag, startPoint x: 518, startPoint y: 136, endPoint x: 335, endPoint y: 259, distance: 220.7
click at [335, 259] on div "had been used to prepare the course materials." at bounding box center [419, 255] width 213 height 22
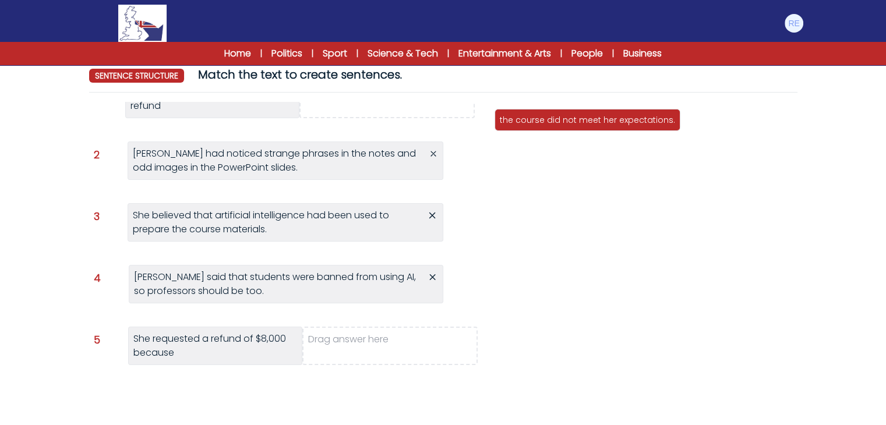
scroll to position [68, 0]
drag, startPoint x: 541, startPoint y: 130, endPoint x: 3, endPoint y: 442, distance: 621.1
click at [3, 425] on html "Manage Account My Account Language English Español Français B1" at bounding box center [443, 208] width 886 height 640
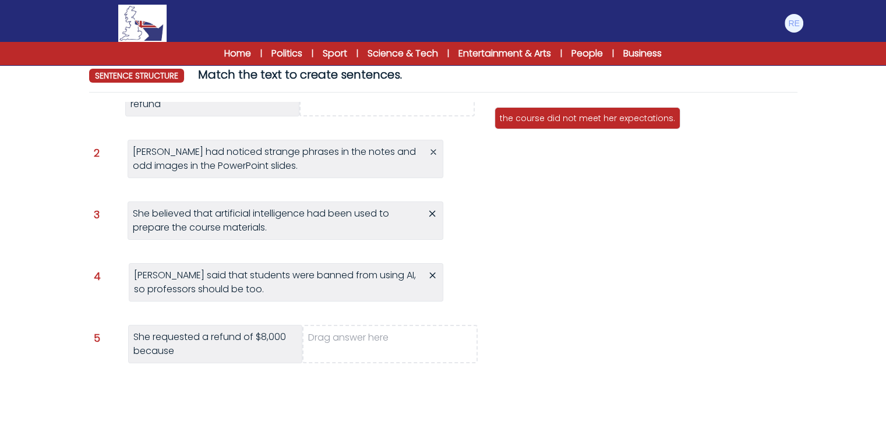
scroll to position [0, 0]
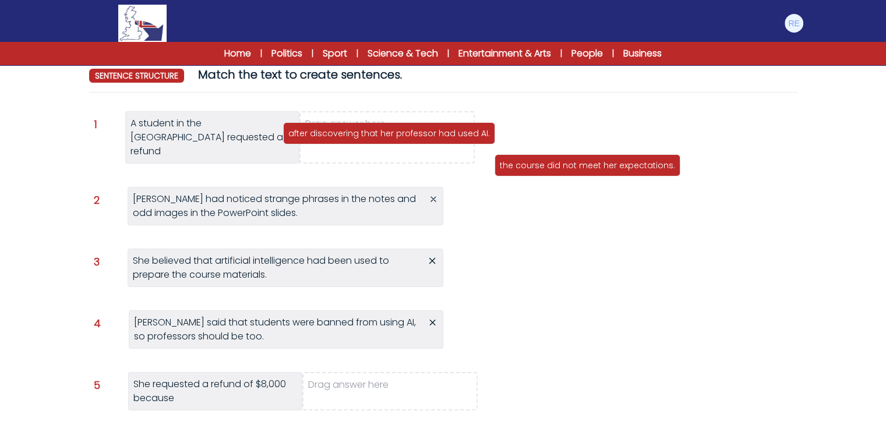
drag, startPoint x: 588, startPoint y: 126, endPoint x: 376, endPoint y: 130, distance: 211.5
click at [376, 130] on p "after discovering that her professor had used AI." at bounding box center [389, 134] width 202 height 12
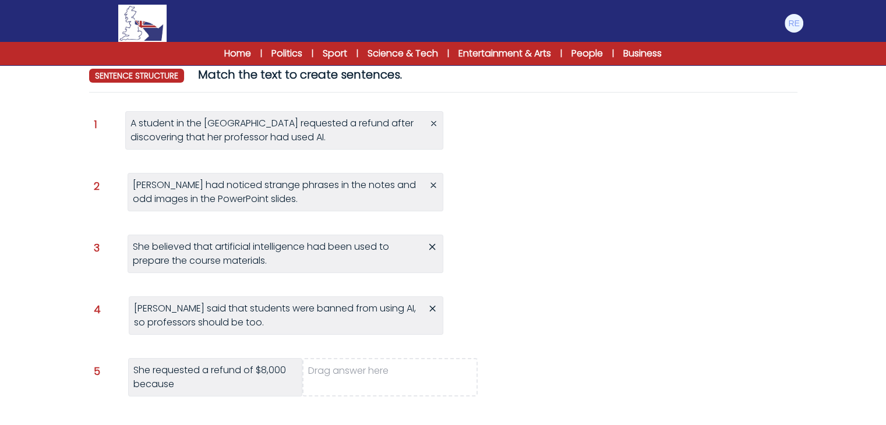
drag, startPoint x: 534, startPoint y: 133, endPoint x: 678, endPoint y: -51, distance: 233.6
click at [678, 0] on html "Manage Account My Account Language English Español Français B1" at bounding box center [443, 201] width 886 height 626
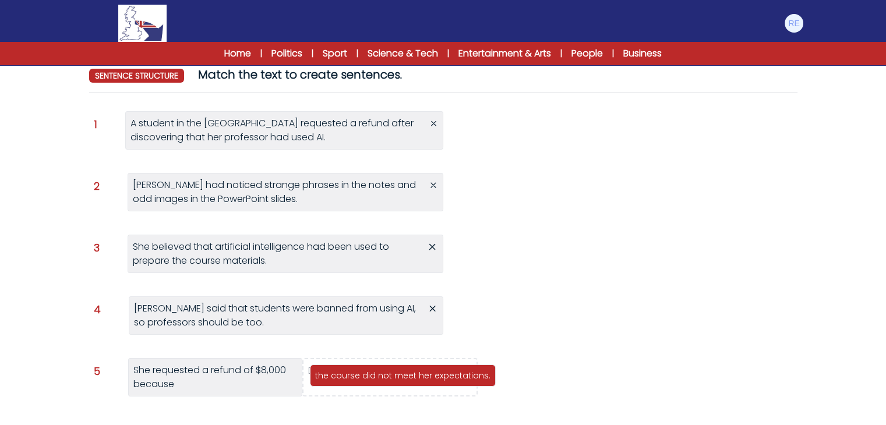
drag, startPoint x: 634, startPoint y: 123, endPoint x: 449, endPoint y: 368, distance: 307.3
click at [449, 370] on p "the course did not meet her expectations." at bounding box center [402, 376] width 175 height 12
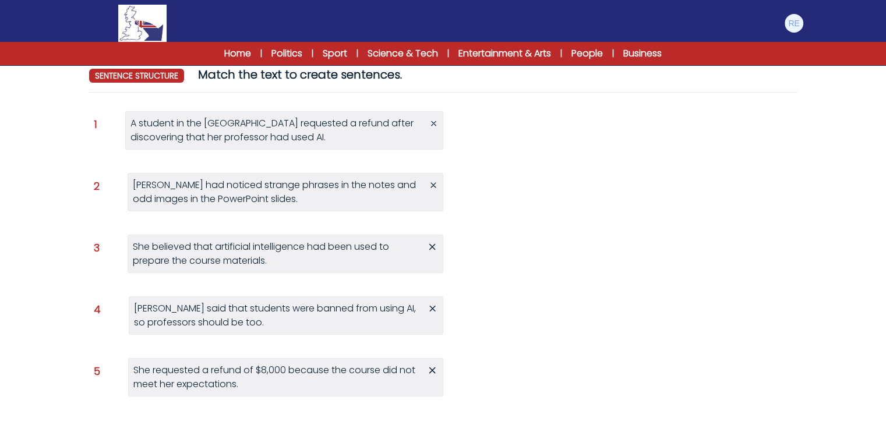
scroll to position [200, 0]
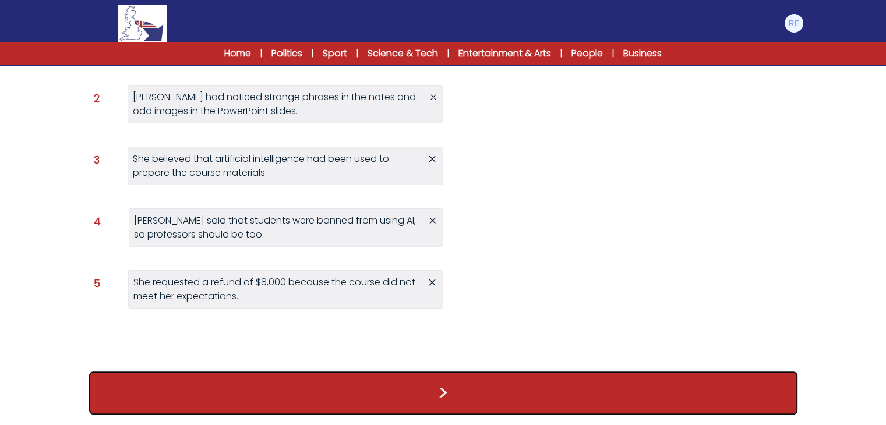
click at [527, 383] on button ">" at bounding box center [443, 393] width 708 height 43
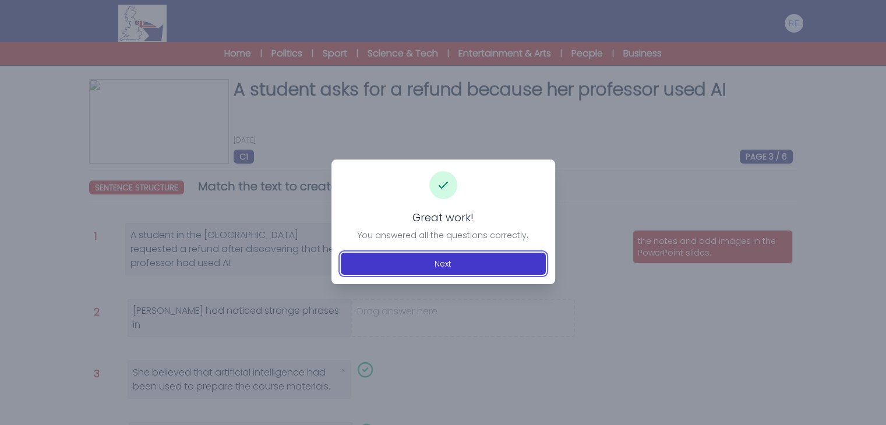
click at [493, 259] on button "Next" at bounding box center [443, 264] width 205 height 22
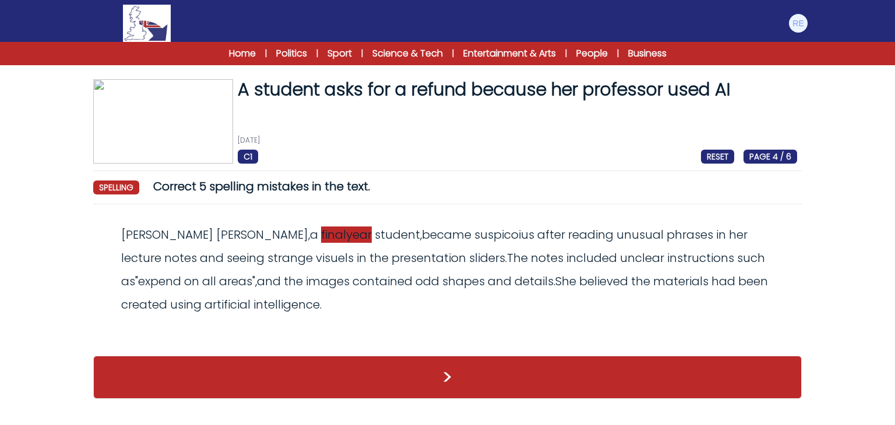
click at [321, 232] on span "finalyear" at bounding box center [346, 235] width 51 height 16
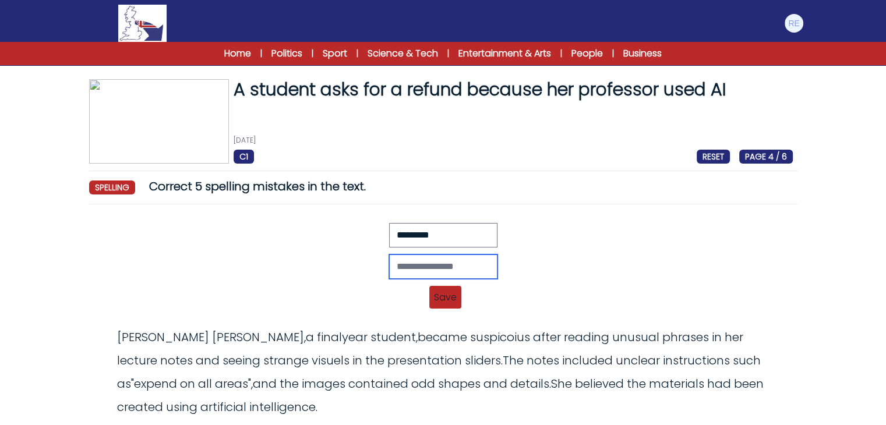
click at [391, 260] on input "text" at bounding box center [443, 267] width 108 height 24
type input "**********"
click at [453, 296] on span "Save" at bounding box center [445, 297] width 32 height 23
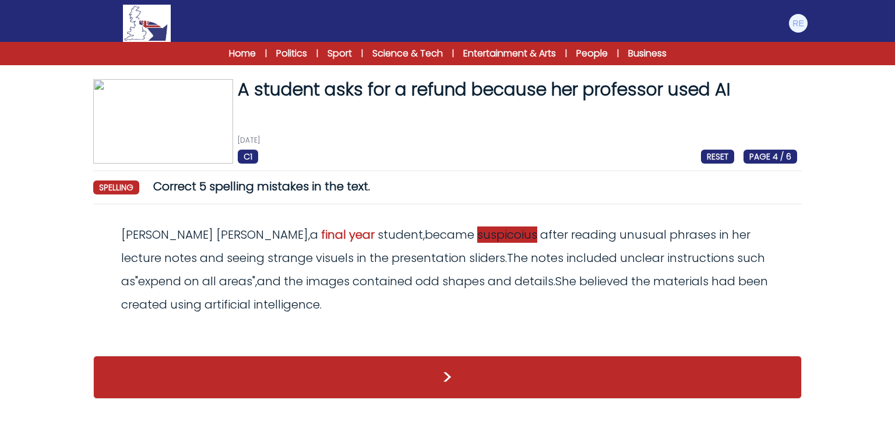
click at [477, 238] on span "suspicoius" at bounding box center [507, 235] width 60 height 16
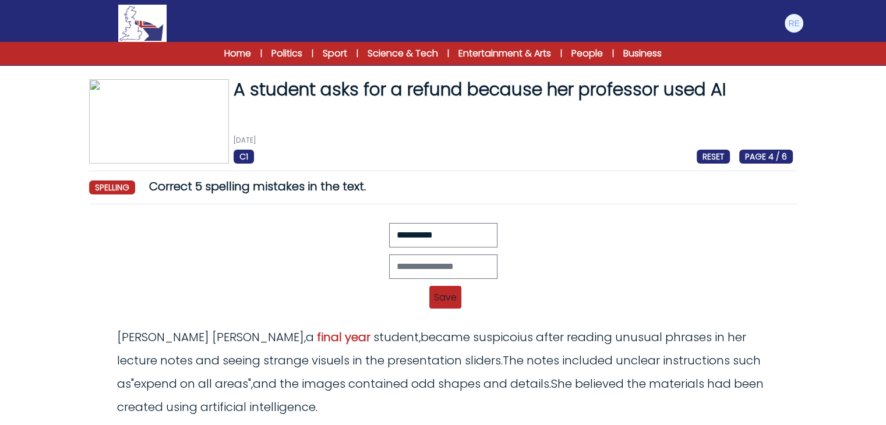
click at [370, 239] on div at bounding box center [443, 235] width 699 height 24
click at [396, 257] on input "text" at bounding box center [443, 267] width 108 height 24
paste input "**********"
type input "**********"
click at [447, 301] on span "Save" at bounding box center [445, 297] width 32 height 23
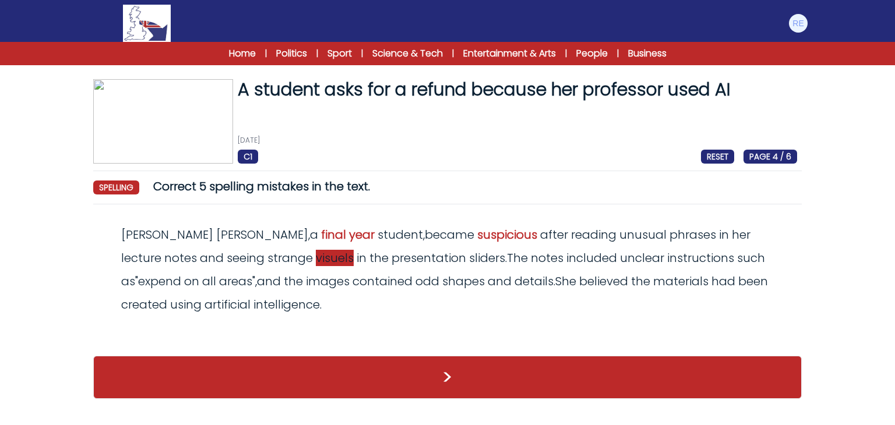
click at [316, 259] on span "visuels" at bounding box center [335, 258] width 38 height 16
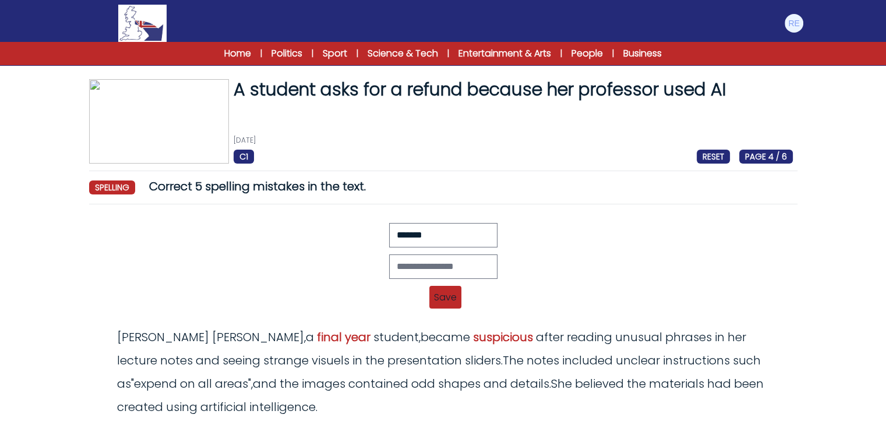
click at [354, 250] on div "Revert Save Ella Stapleton, a finalyear student, became suspicoius after readin…" at bounding box center [443, 269] width 699 height 93
click at [425, 259] on input "text" at bounding box center [443, 267] width 108 height 24
paste input "*******"
type input "*******"
click at [454, 301] on span "Save" at bounding box center [445, 297] width 32 height 23
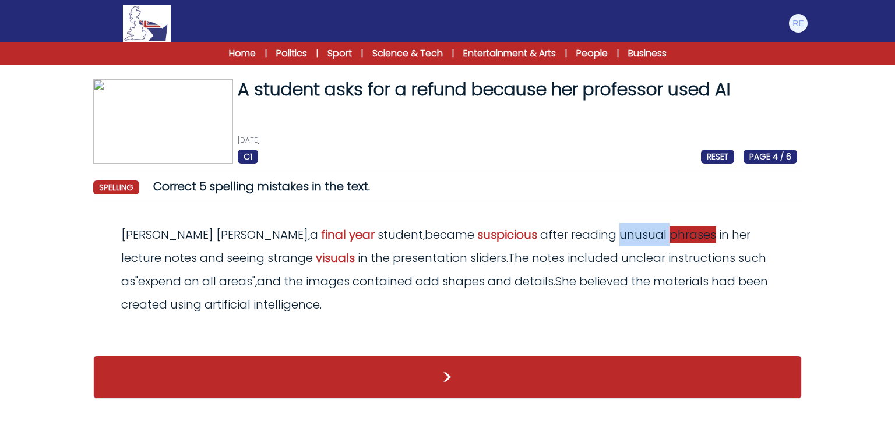
drag, startPoint x: 515, startPoint y: 240, endPoint x: 567, endPoint y: 236, distance: 52.5
click at [567, 236] on odiv "Ella Stapleton , a final year student , became suspicious after reading unusual…" at bounding box center [444, 270] width 647 height 86
copy odiv "unusual"
click at [487, 316] on div "Ella Stapleton , a final year student , became suspicious after reading unusual…" at bounding box center [447, 269] width 699 height 93
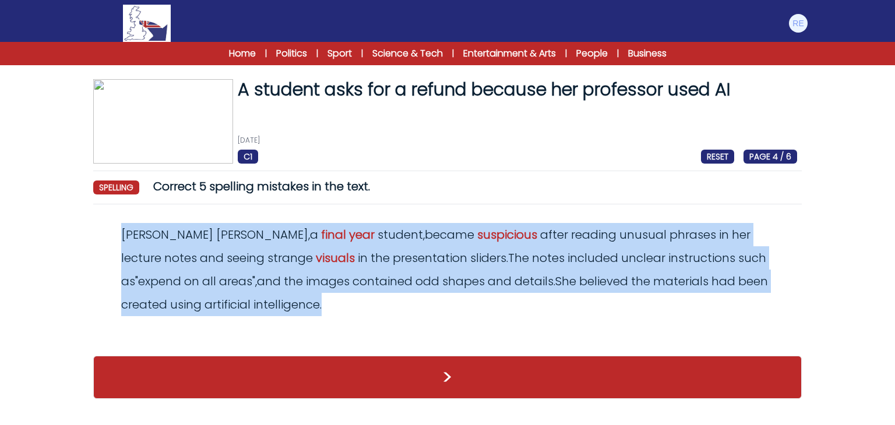
drag, startPoint x: 116, startPoint y: 229, endPoint x: 244, endPoint y: 305, distance: 148.8
click at [244, 305] on div "Ella Stapleton , a final year student , became suspicious after reading unusual…" at bounding box center [447, 269] width 699 height 93
copy odiv "Ella Stapleton , a final year student , became suspicious after reading unusual…"
click at [514, 274] on span "details" at bounding box center [533, 281] width 39 height 16
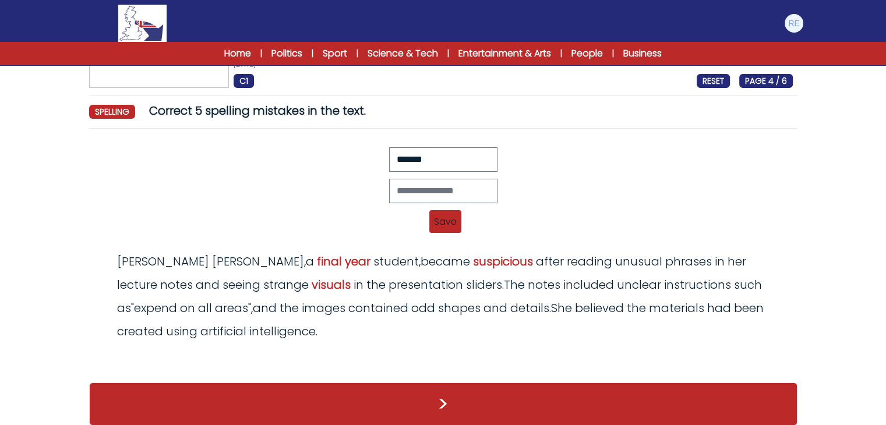
scroll to position [76, 0]
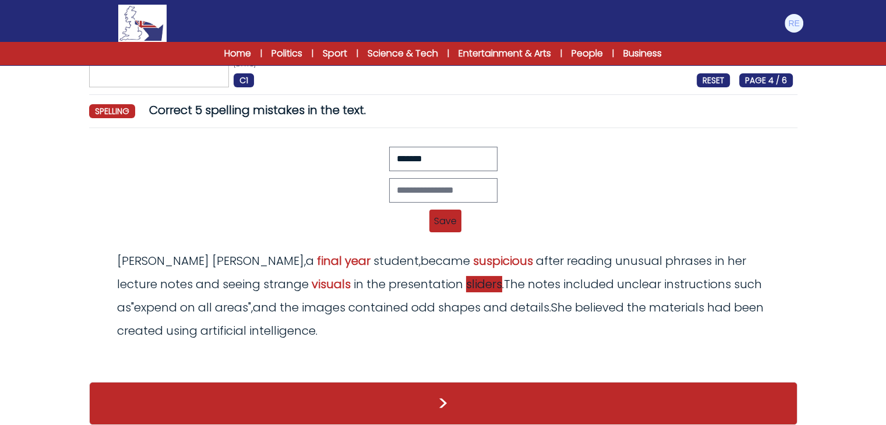
click at [466, 287] on span "sliders" at bounding box center [484, 284] width 36 height 16
click at [397, 280] on odiv "Ella Stapleton , a final year student , became suspicious after reading unusual…" at bounding box center [440, 296] width 647 height 86
click at [405, 182] on input "text" at bounding box center [443, 190] width 108 height 24
type input "******"
click at [177, 299] on span "expend" at bounding box center [155, 307] width 43 height 16
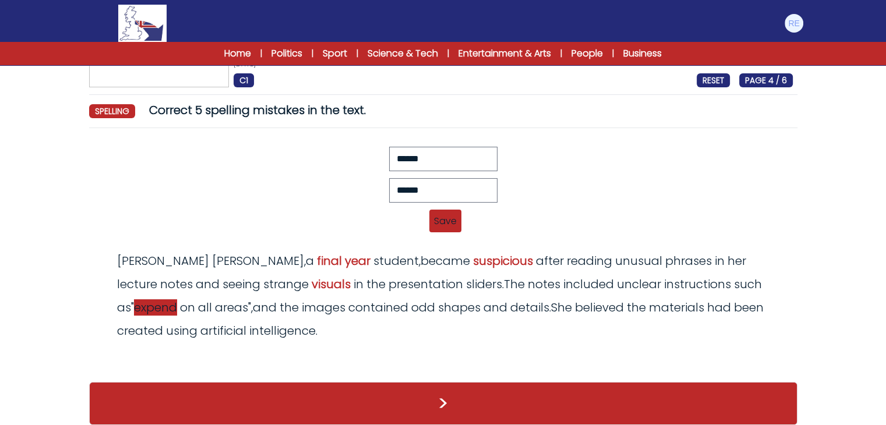
click at [177, 299] on span "expend" at bounding box center [155, 307] width 43 height 16
click at [457, 187] on input "******" at bounding box center [443, 190] width 108 height 24
click at [466, 278] on span "sliders" at bounding box center [484, 284] width 36 height 16
click at [452, 220] on span "Save" at bounding box center [445, 221] width 32 height 23
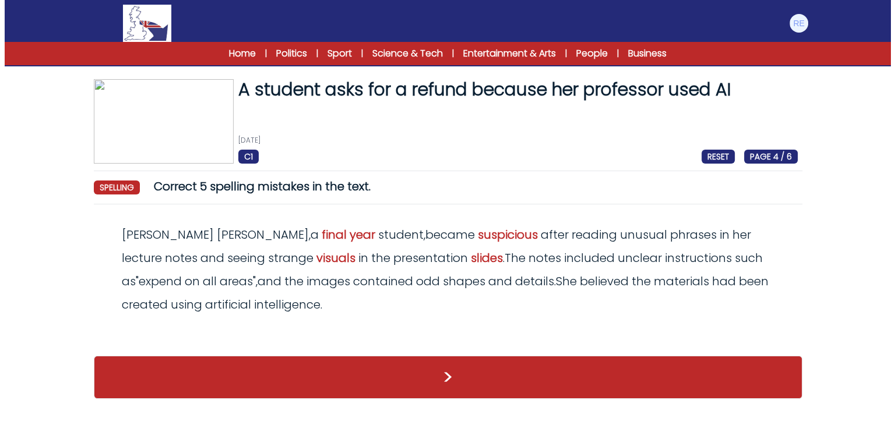
scroll to position [0, 0]
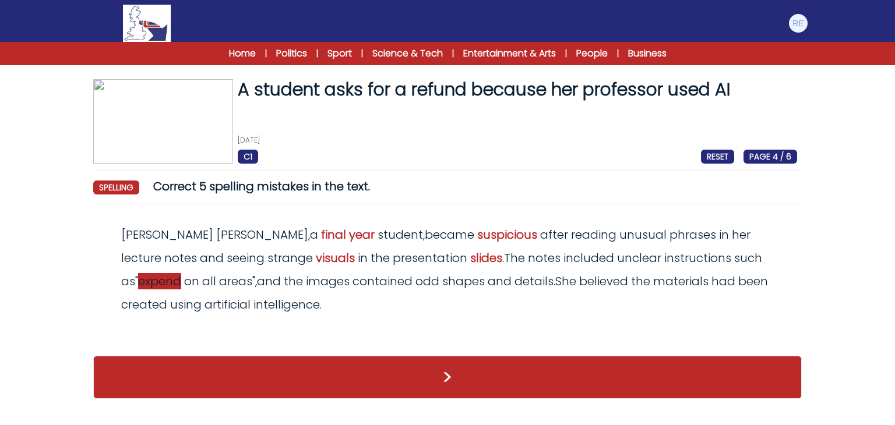
click at [181, 273] on span "expend" at bounding box center [159, 281] width 43 height 16
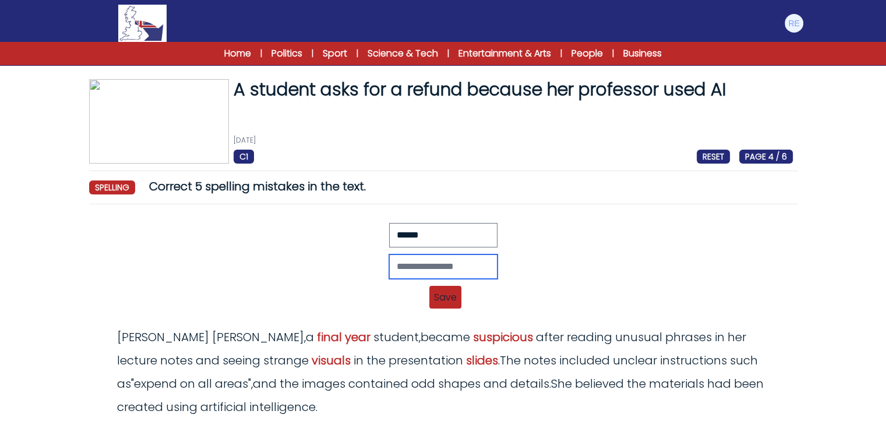
click at [424, 276] on input "text" at bounding box center [443, 267] width 108 height 24
paste input "******"
type input "******"
click at [443, 304] on span "Save" at bounding box center [445, 297] width 32 height 23
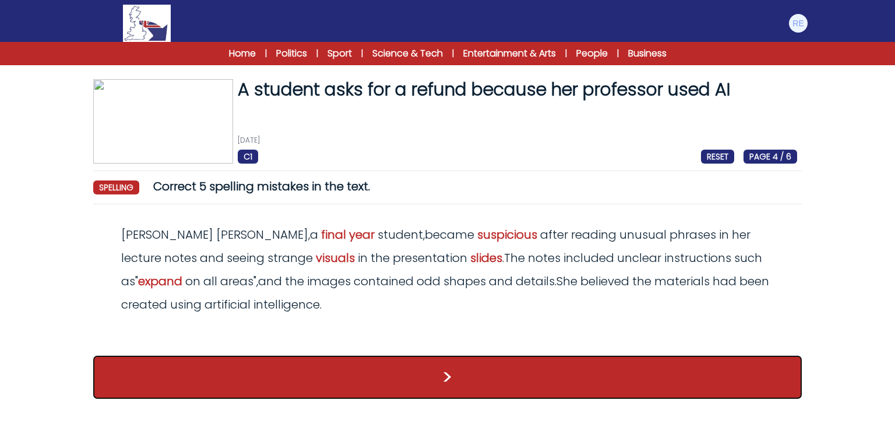
click at [375, 364] on button ">" at bounding box center [447, 377] width 708 height 43
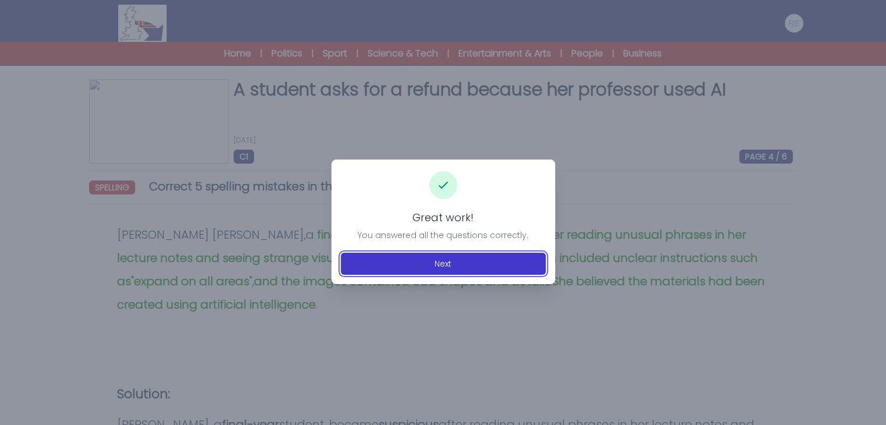
click at [474, 255] on button "Next" at bounding box center [443, 264] width 205 height 22
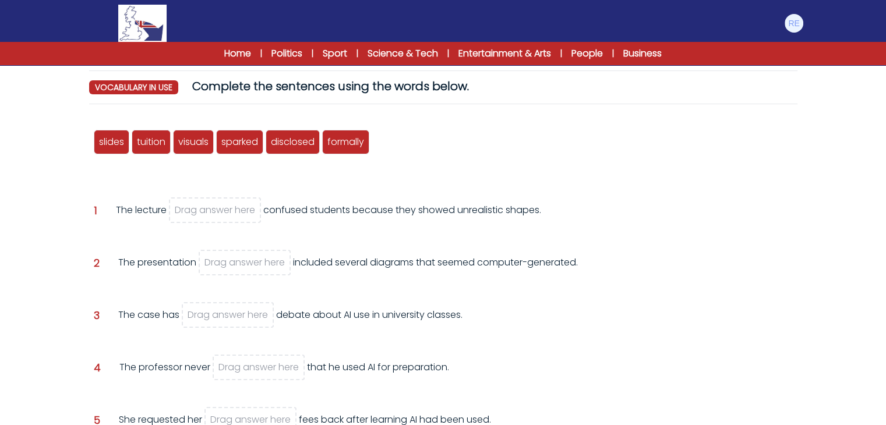
scroll to position [133, 0]
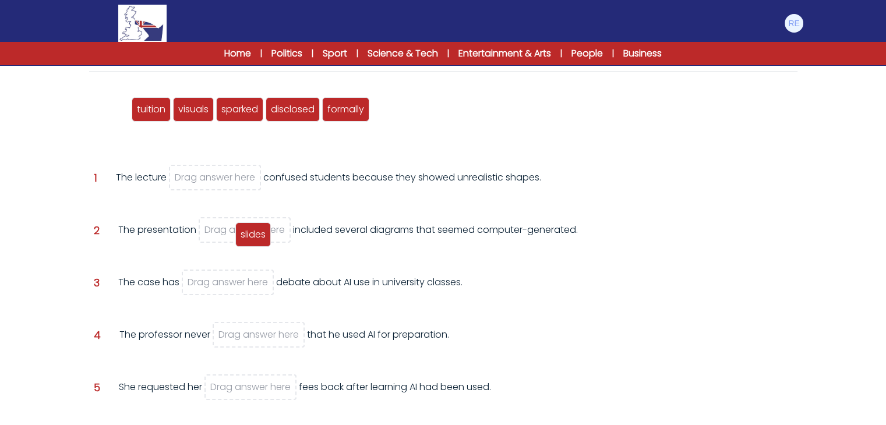
drag, startPoint x: 110, startPoint y: 105, endPoint x: 251, endPoint y: 231, distance: 189.0
click at [251, 231] on span "slides" at bounding box center [253, 234] width 25 height 13
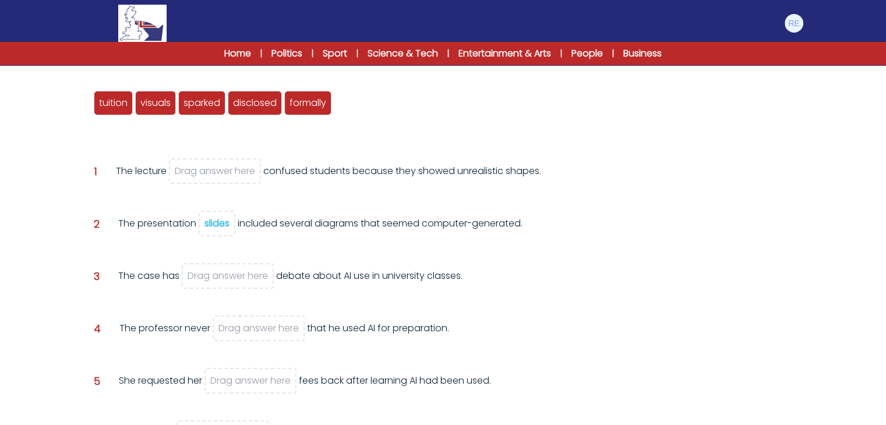
scroll to position [140, 0]
drag, startPoint x: 165, startPoint y: 106, endPoint x: 287, endPoint y: 236, distance: 178.0
click at [287, 236] on span "visuals" at bounding box center [276, 230] width 30 height 13
click at [287, 236] on div "The presentation slides included several diagrams that seemed computer-generate…" at bounding box center [320, 231] width 404 height 31
drag, startPoint x: 161, startPoint y: 106, endPoint x: 207, endPoint y: 31, distance: 87.6
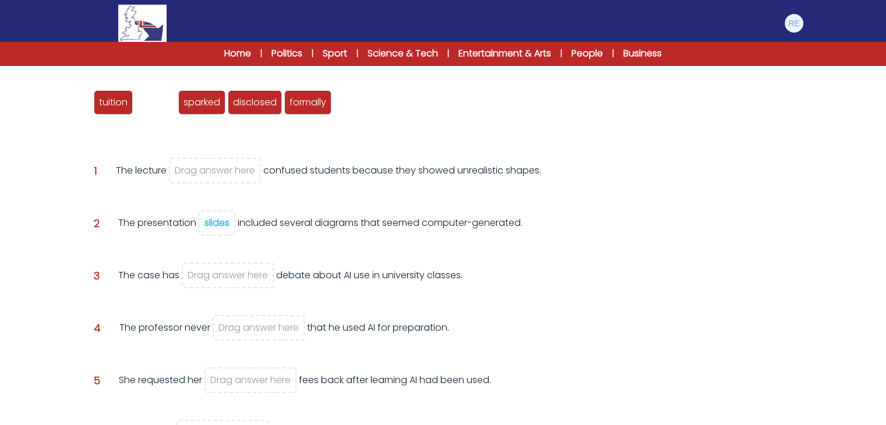
click at [207, 31] on div "Manage Account My Account Language English Español Français" at bounding box center [443, 211] width 886 height 703
drag, startPoint x: 161, startPoint y: 97, endPoint x: 264, endPoint y: 173, distance: 128.4
click at [264, 173] on span "visuals" at bounding box center [259, 177] width 30 height 13
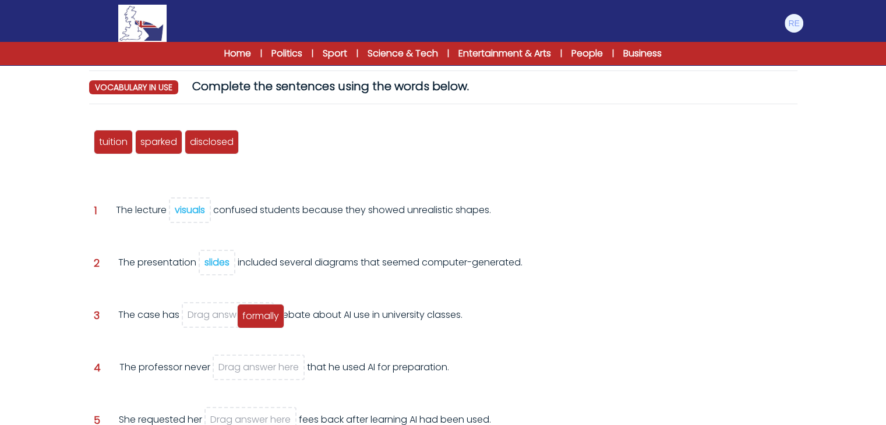
drag, startPoint x: 272, startPoint y: 150, endPoint x: 268, endPoint y: 324, distance: 174.2
click at [268, 324] on div "formally" at bounding box center [260, 316] width 47 height 24
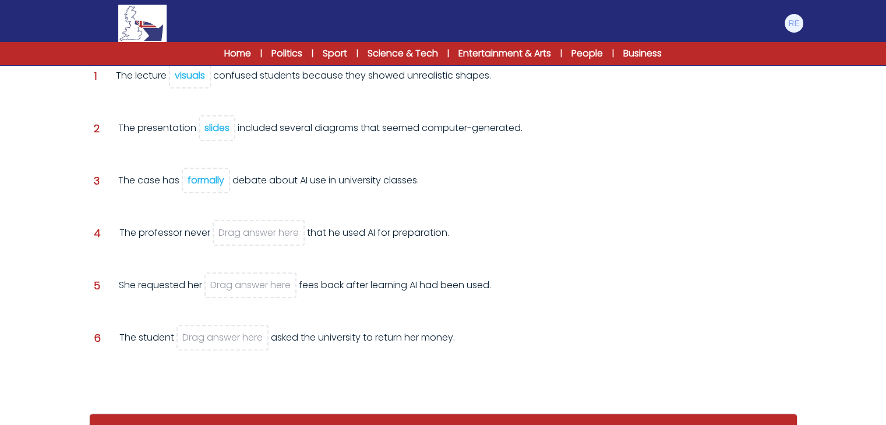
scroll to position [141, 0]
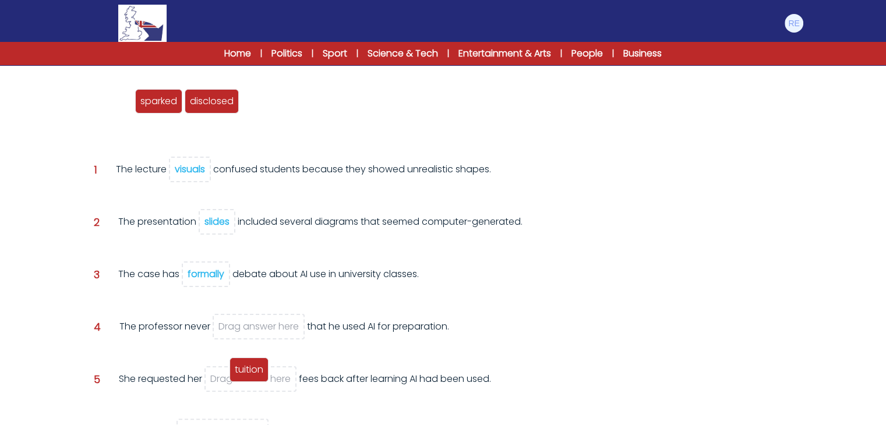
drag, startPoint x: 118, startPoint y: 102, endPoint x: 254, endPoint y: 370, distance: 300.9
click at [254, 370] on span "tuition" at bounding box center [249, 369] width 29 height 13
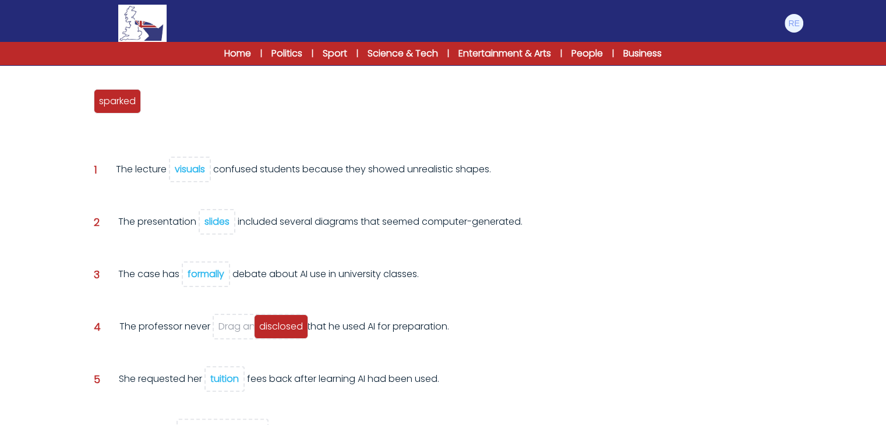
drag, startPoint x: 188, startPoint y: 101, endPoint x: 298, endPoint y: 327, distance: 251.6
click at [298, 327] on span "disclosed" at bounding box center [281, 326] width 44 height 13
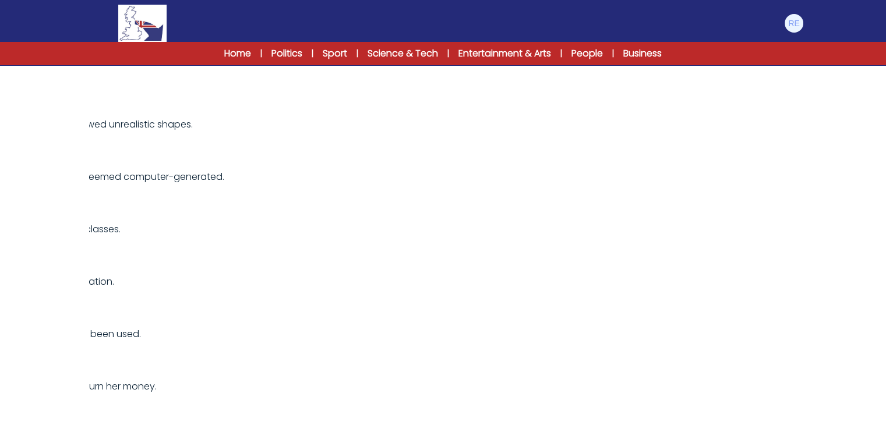
scroll to position [0, 0]
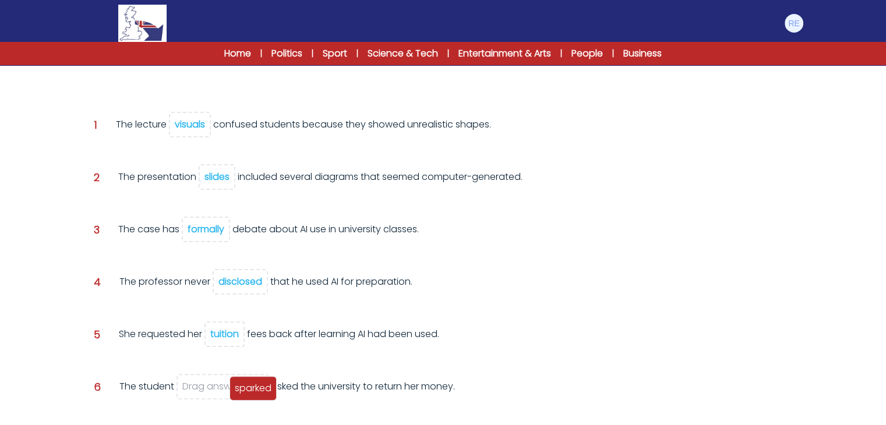
drag, startPoint x: 135, startPoint y: 66, endPoint x: 270, endPoint y: 398, distance: 358.7
click at [270, 398] on div "sparked" at bounding box center [252, 388] width 47 height 24
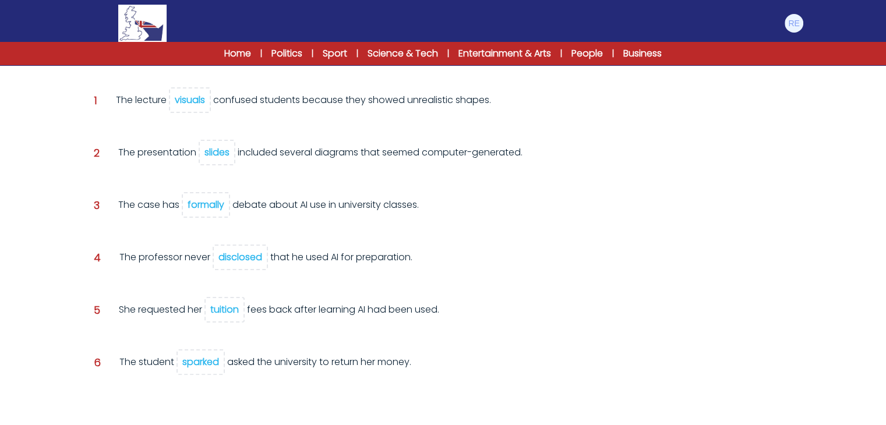
scroll to position [250, 0]
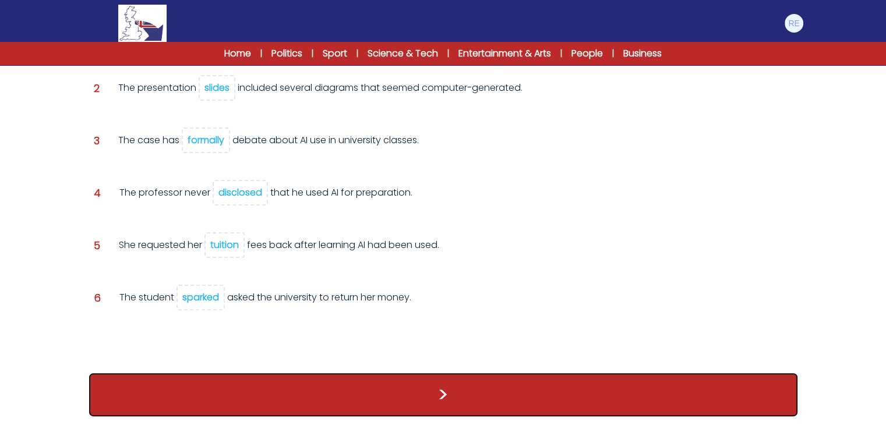
click at [438, 390] on button ">" at bounding box center [443, 394] width 708 height 43
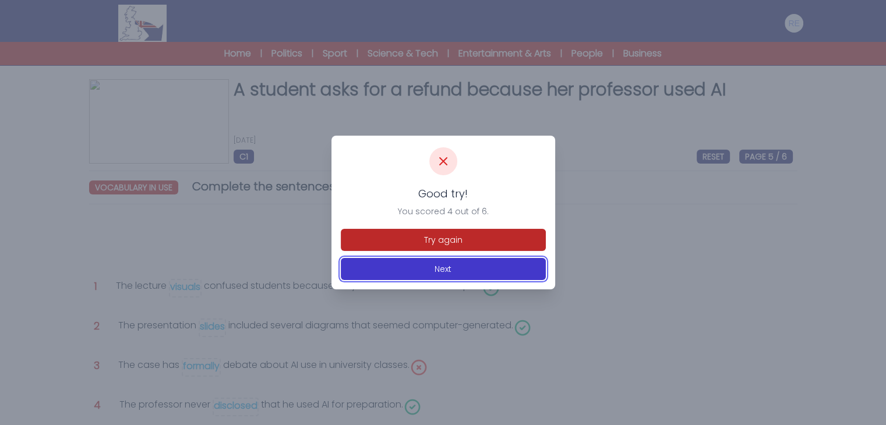
click at [464, 265] on button "Next" at bounding box center [443, 269] width 205 height 22
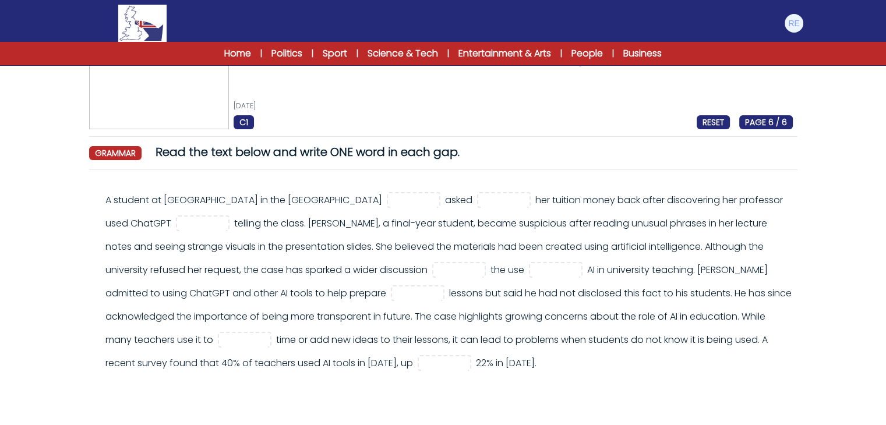
scroll to position [35, 0]
click at [435, 199] on input "text" at bounding box center [413, 200] width 47 height 14
type input "***"
click at [495, 201] on input "text" at bounding box center [504, 200] width 47 height 14
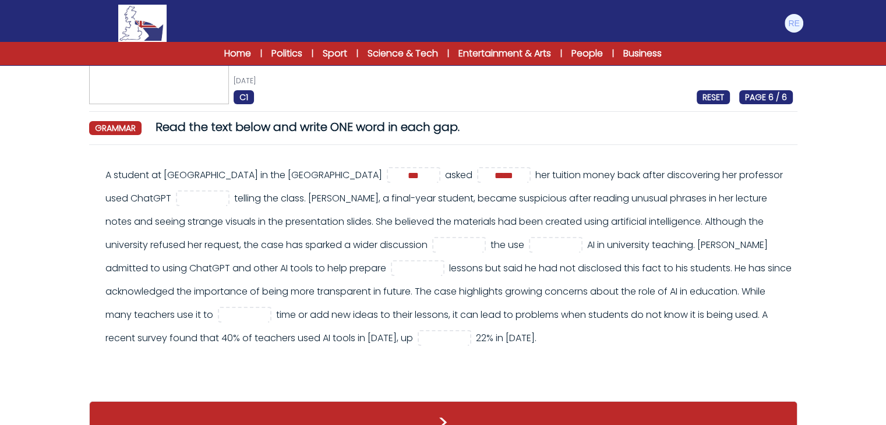
click at [737, 242] on div "A student at Northeastern University in the United States *** asked *****" at bounding box center [448, 257] width 687 height 186
click at [482, 241] on input "text" at bounding box center [459, 246] width 47 height 14
click at [527, 174] on input "*****" at bounding box center [504, 176] width 47 height 14
type input "*"
click at [432, 174] on input "***" at bounding box center [413, 176] width 47 height 14
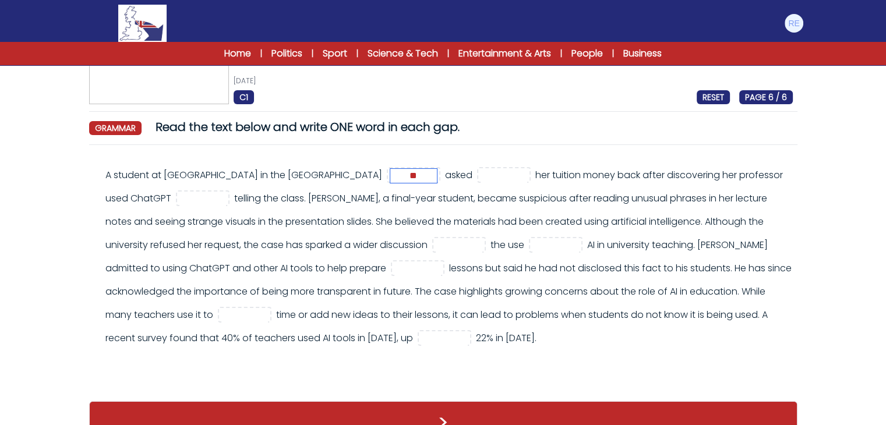
type input "*"
type input "***"
click at [513, 175] on input "text" at bounding box center [504, 176] width 47 height 14
type input "***"
click at [226, 198] on input "text" at bounding box center [202, 199] width 47 height 14
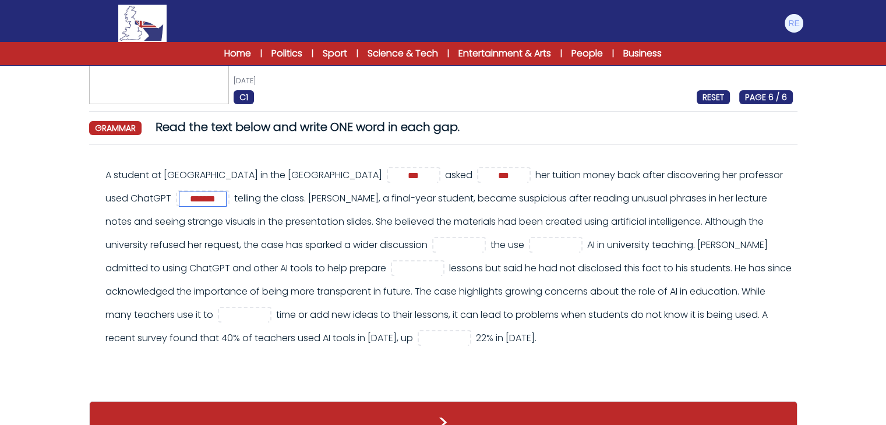
type input "*******"
click at [482, 250] on input "text" at bounding box center [459, 246] width 47 height 14
type input "*****"
click at [579, 248] on input "text" at bounding box center [555, 246] width 47 height 14
type input "**"
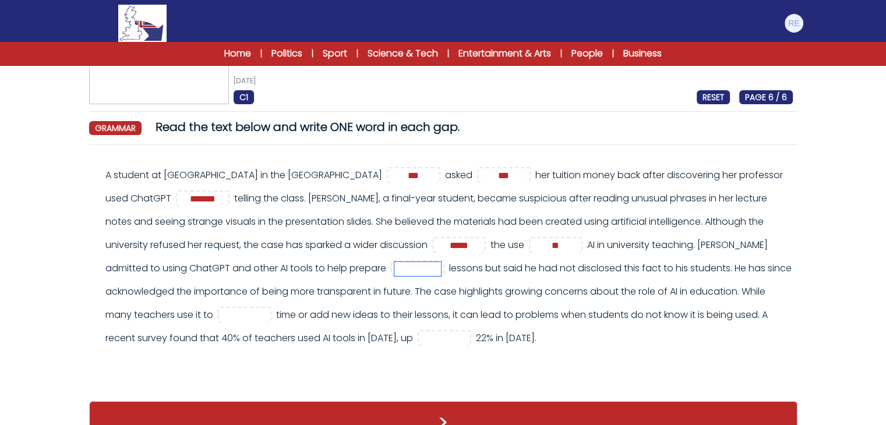
click at [441, 270] on input "text" at bounding box center [417, 269] width 47 height 14
type input "***"
click at [268, 317] on input "text" at bounding box center [244, 316] width 47 height 14
type input "****"
click at [468, 336] on input "text" at bounding box center [444, 339] width 47 height 14
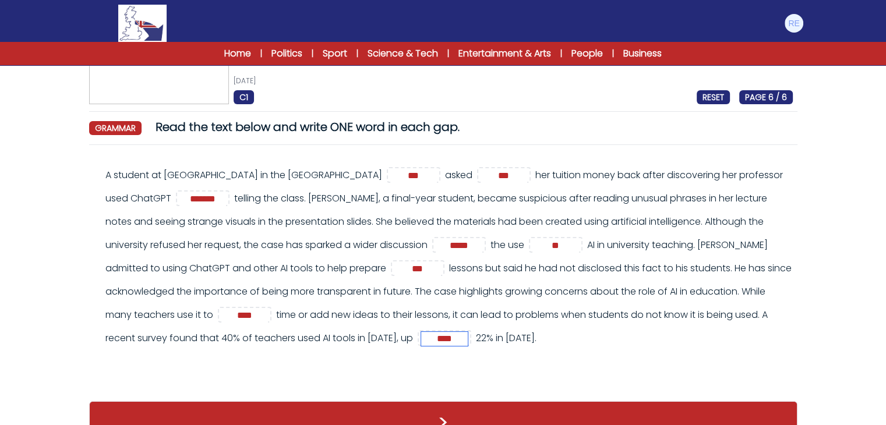
type input "****"
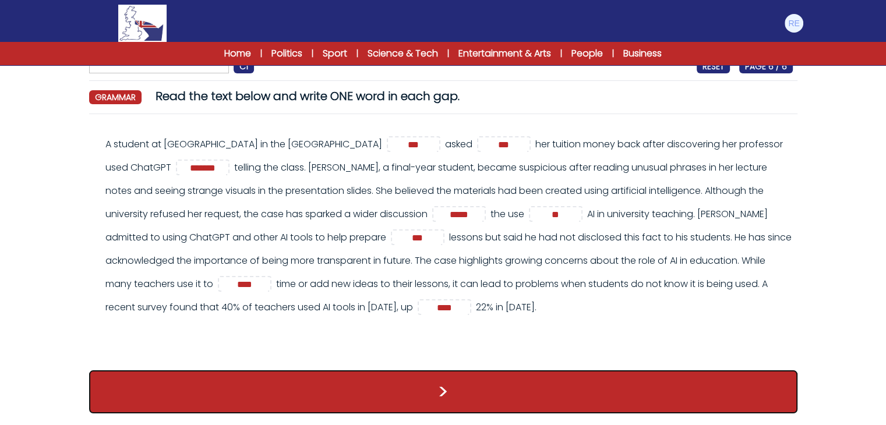
click at [499, 389] on button ">" at bounding box center [443, 391] width 708 height 43
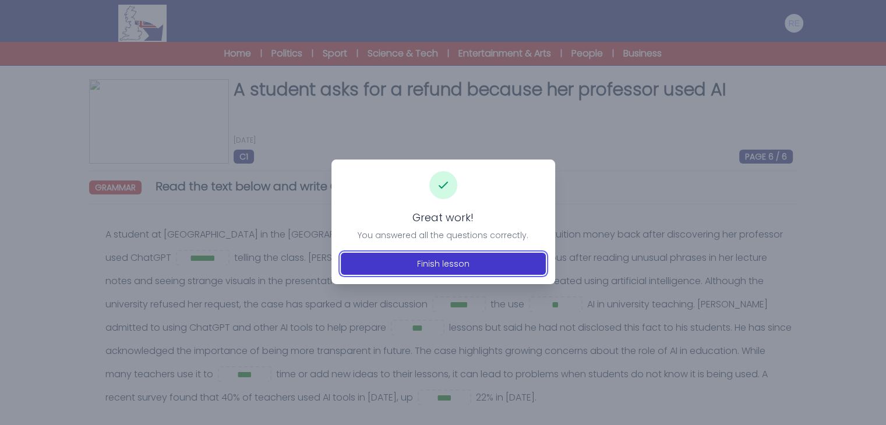
click at [468, 256] on button "Finish lesson" at bounding box center [443, 264] width 205 height 22
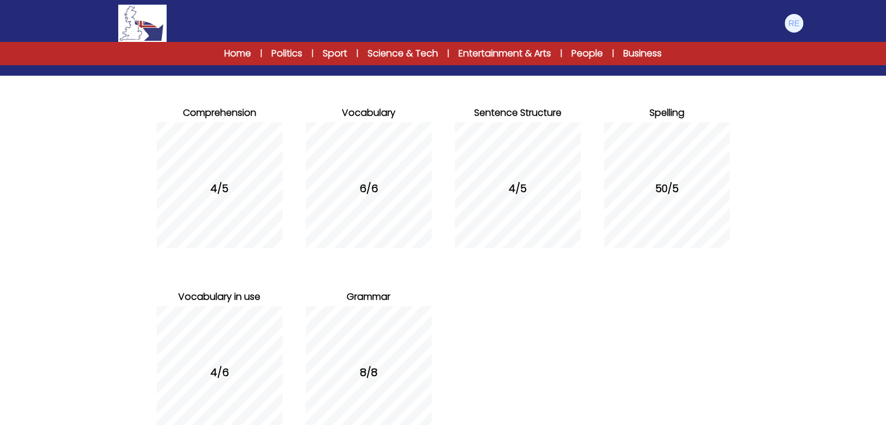
scroll to position [197, 0]
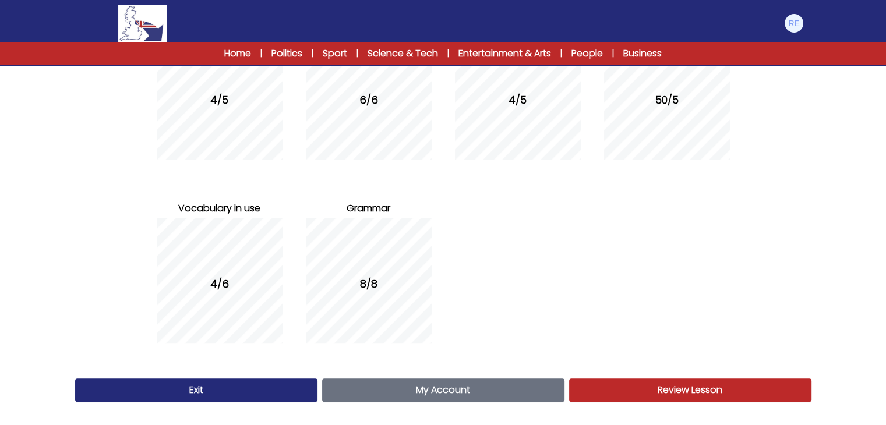
click at [603, 382] on link "Review Lesson Review" at bounding box center [690, 390] width 242 height 23
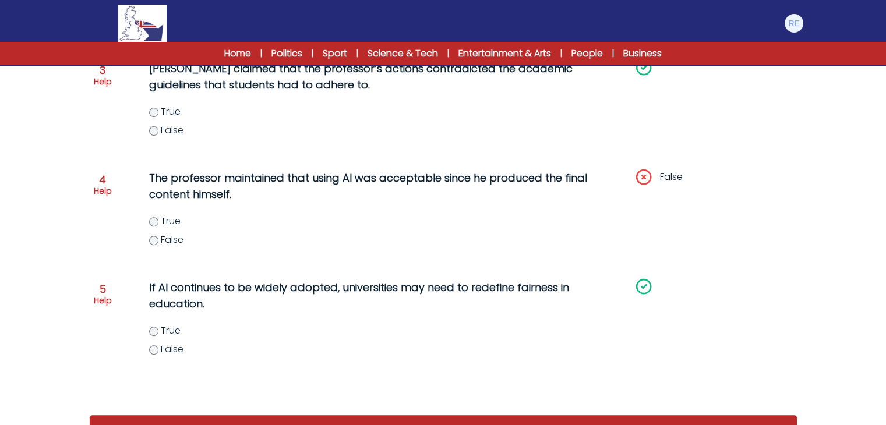
scroll to position [447, 0]
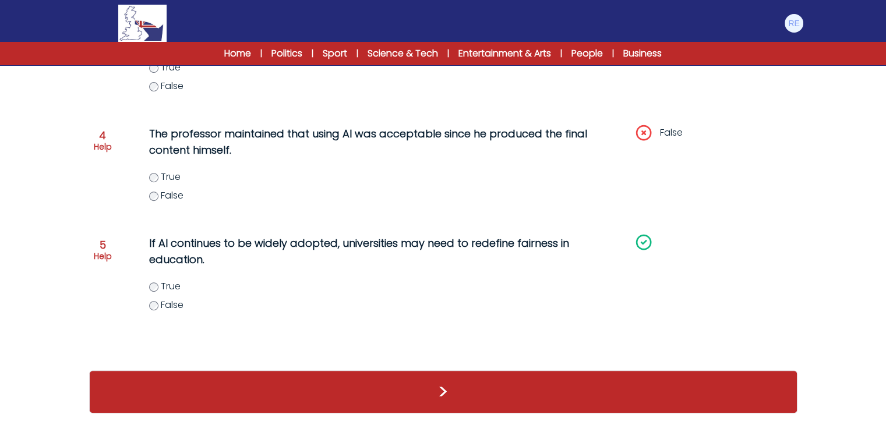
click at [518, 401] on div ">" at bounding box center [443, 391] width 708 height 43
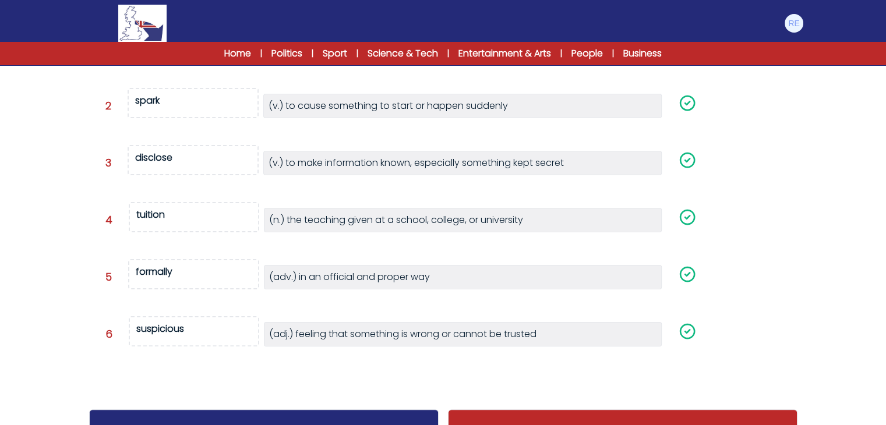
scroll to position [268, 0]
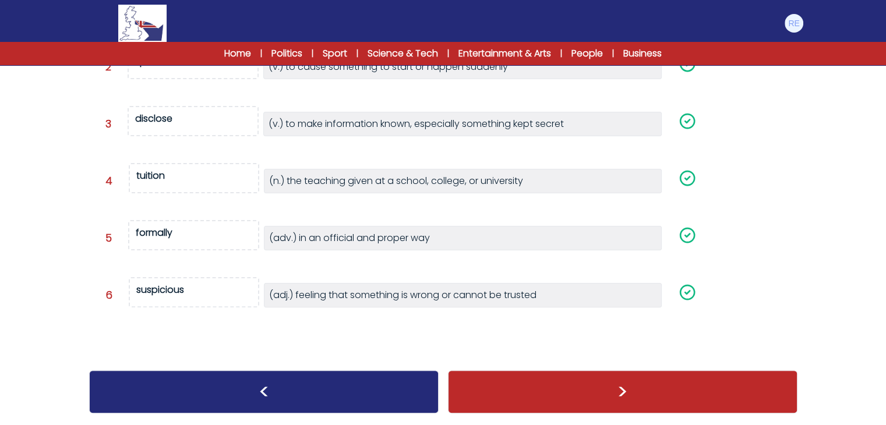
click at [613, 383] on div ">" at bounding box center [622, 391] width 349 height 43
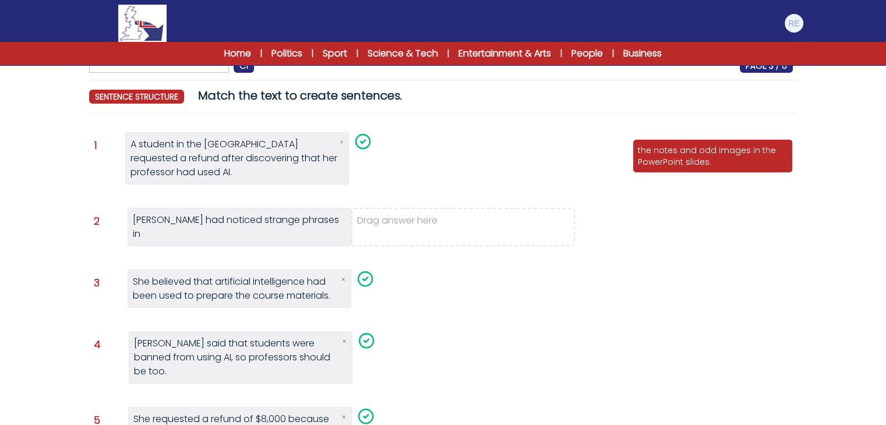
scroll to position [197, 0]
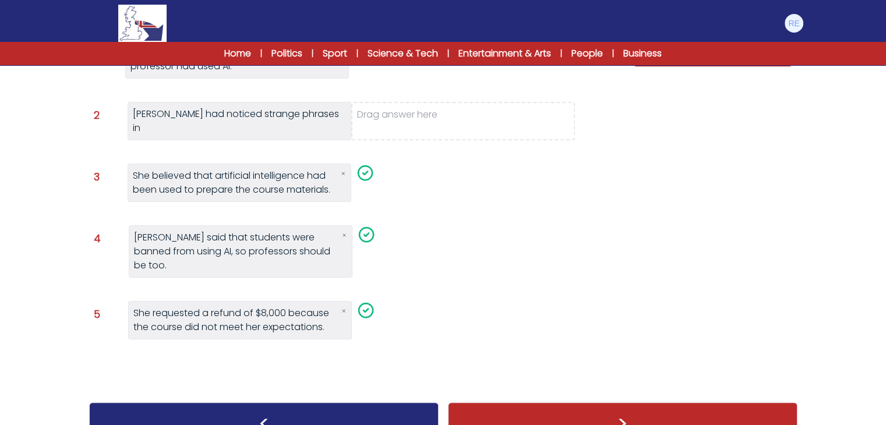
click at [613, 402] on div ">" at bounding box center [622, 423] width 349 height 43
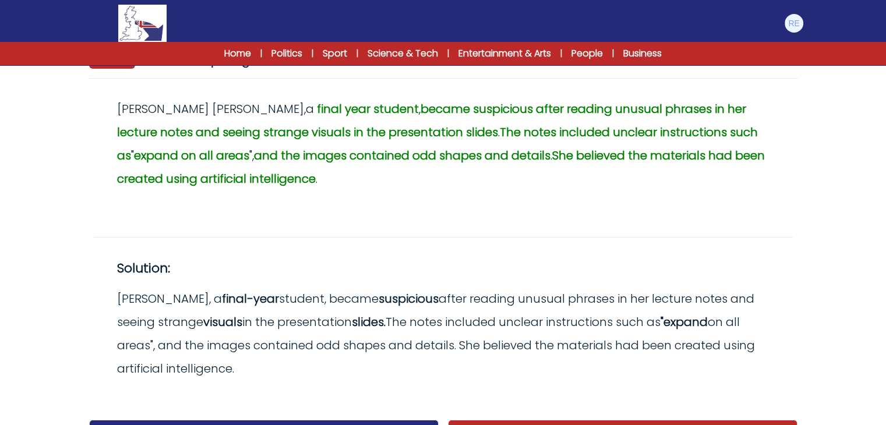
scroll to position [175, 0]
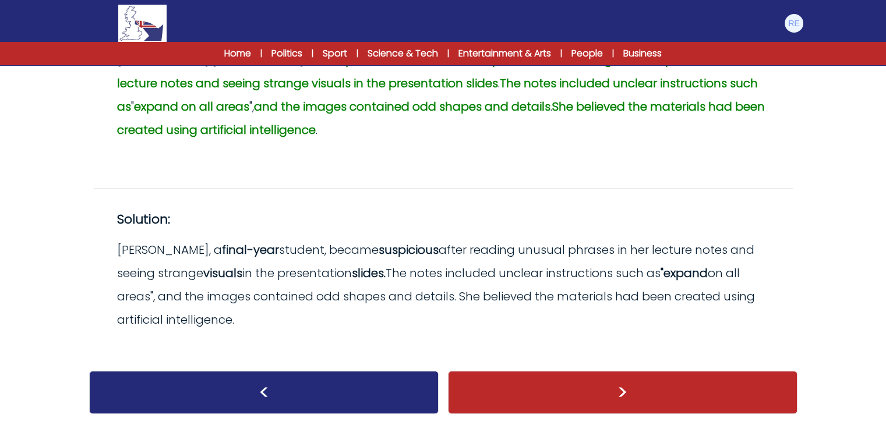
click at [613, 386] on div ">" at bounding box center [622, 392] width 349 height 43
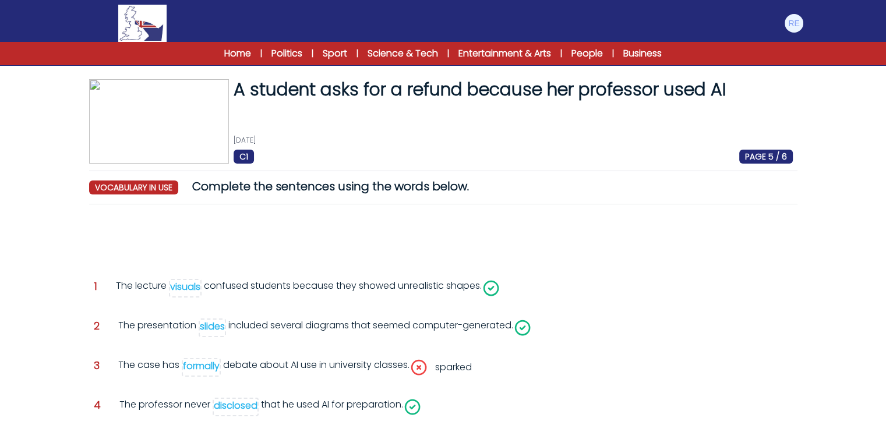
scroll to position [176, 0]
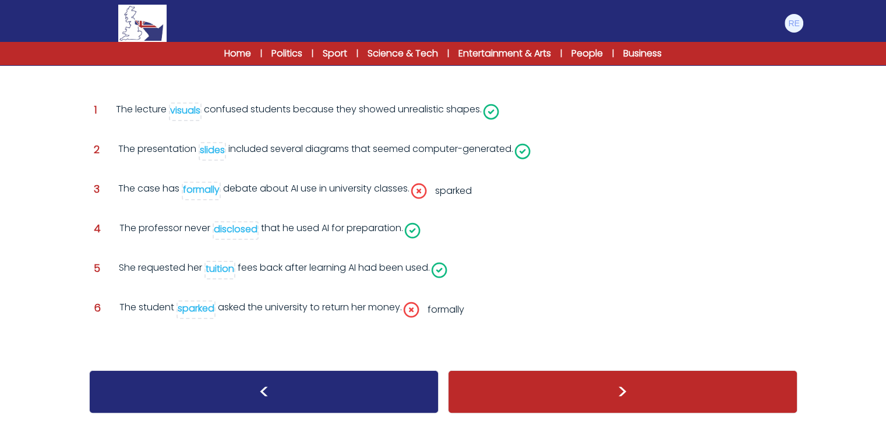
click at [613, 384] on div ">" at bounding box center [622, 391] width 349 height 43
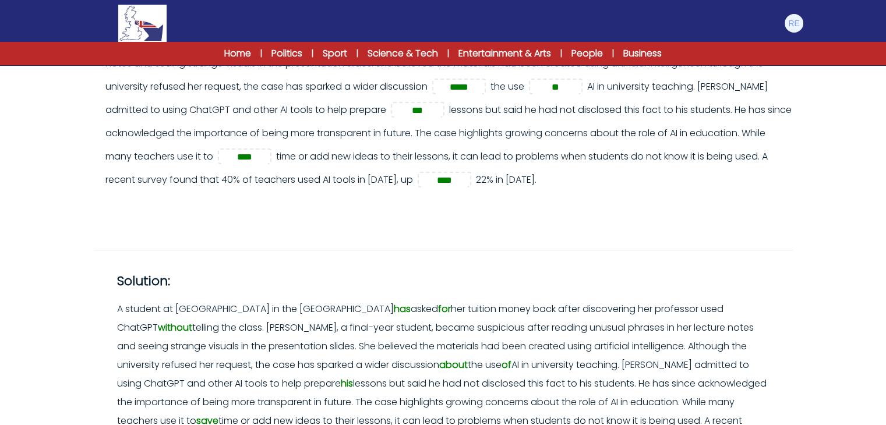
scroll to position [359, 0]
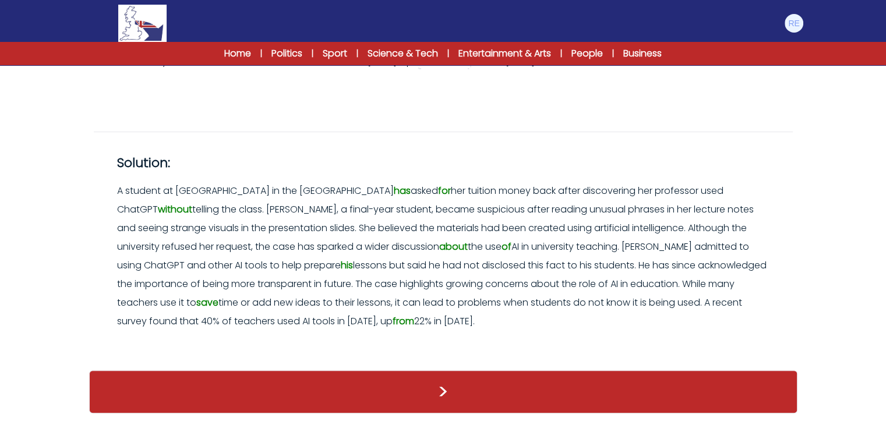
click at [588, 397] on div ">" at bounding box center [443, 391] width 708 height 43
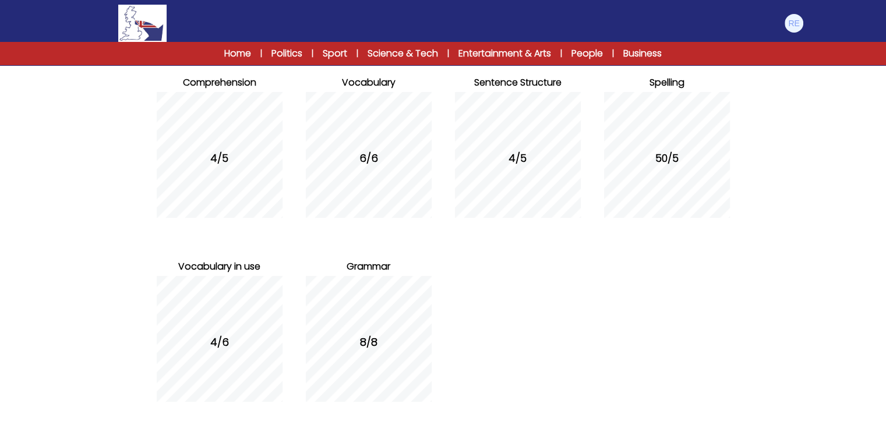
scroll to position [197, 0]
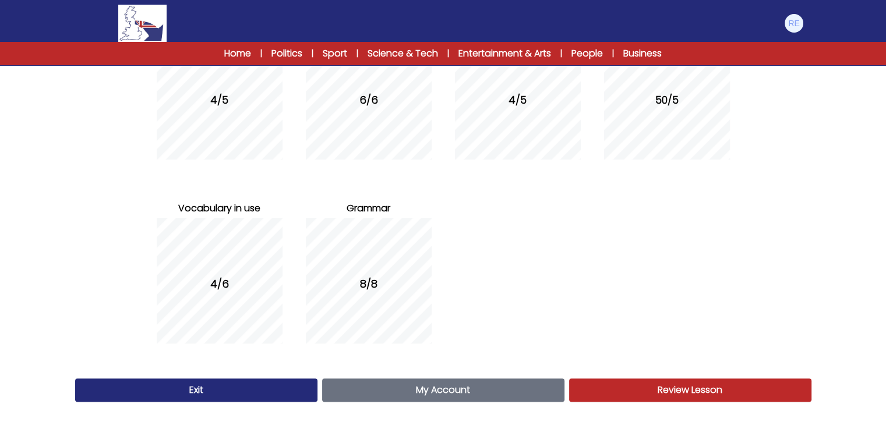
click at [373, 384] on link "My Account Account" at bounding box center [443, 390] width 242 height 23
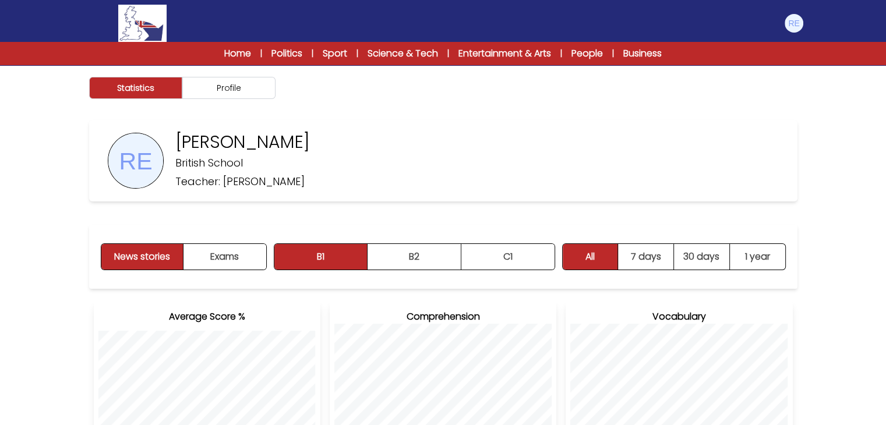
scroll to position [56, 0]
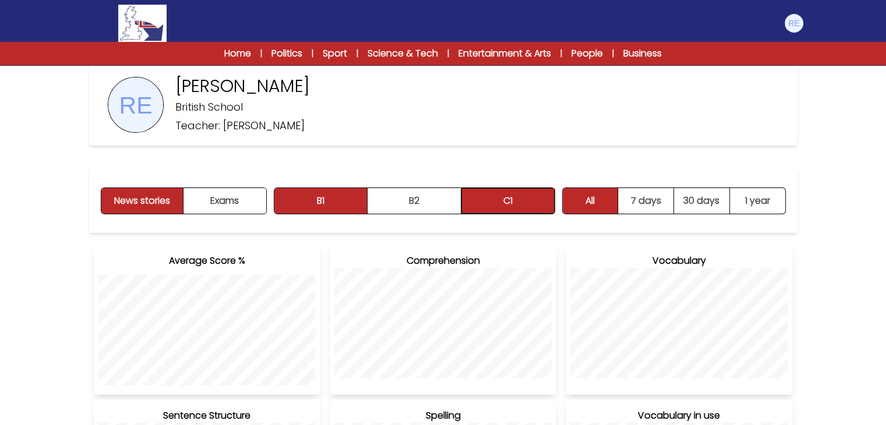
click at [510, 208] on button "C1" at bounding box center [507, 201] width 93 height 26
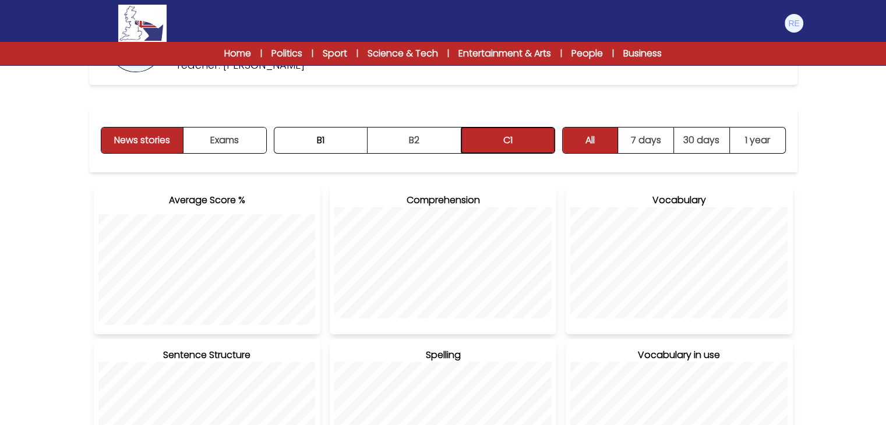
scroll to position [98, 0]
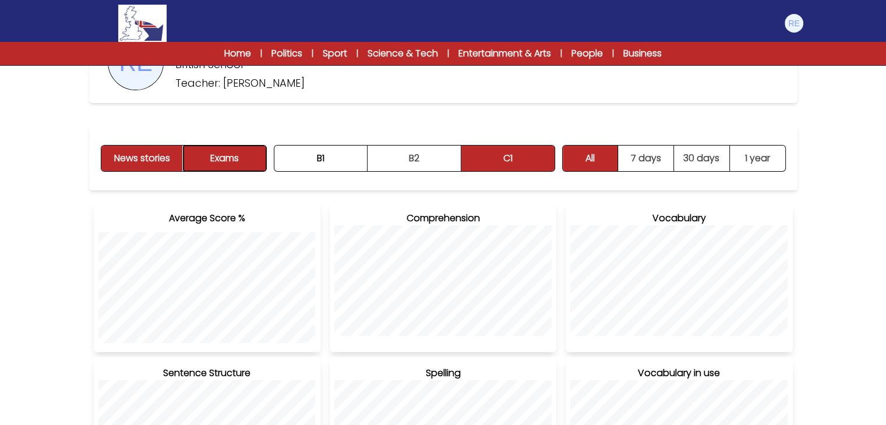
click at [218, 151] on button "Exams" at bounding box center [224, 159] width 82 height 26
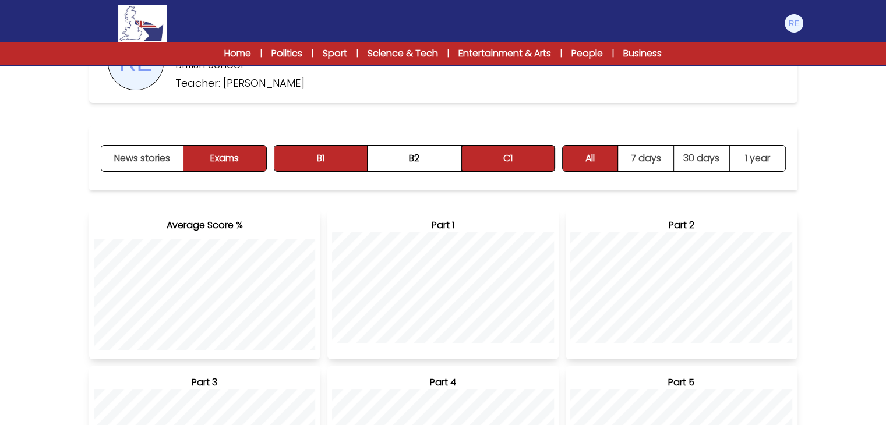
click at [498, 153] on button "C1" at bounding box center [507, 159] width 93 height 26
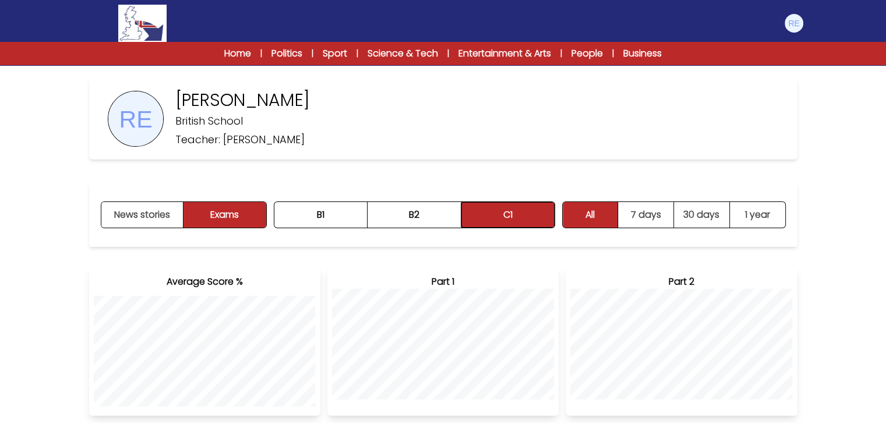
scroll to position [0, 0]
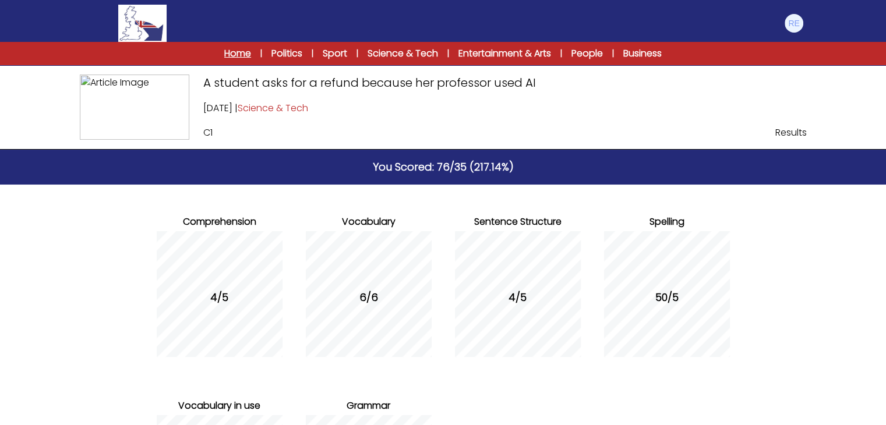
click at [244, 57] on link "Home" at bounding box center [237, 54] width 27 height 14
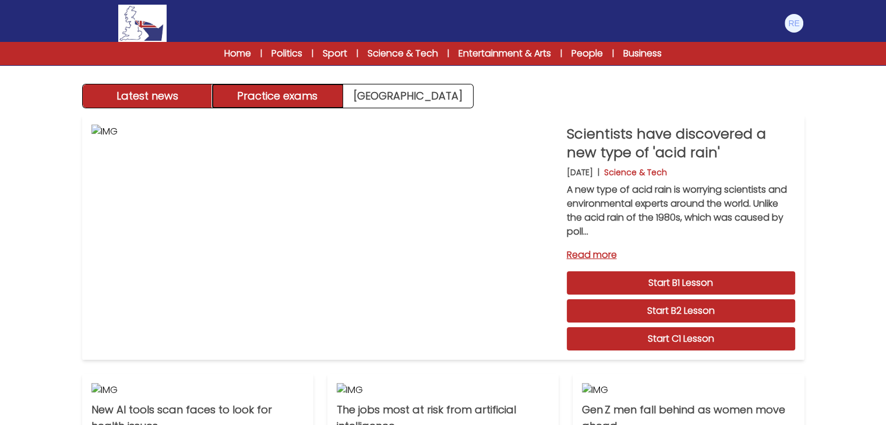
click at [306, 98] on button "Practice exams" at bounding box center [278, 95] width 130 height 23
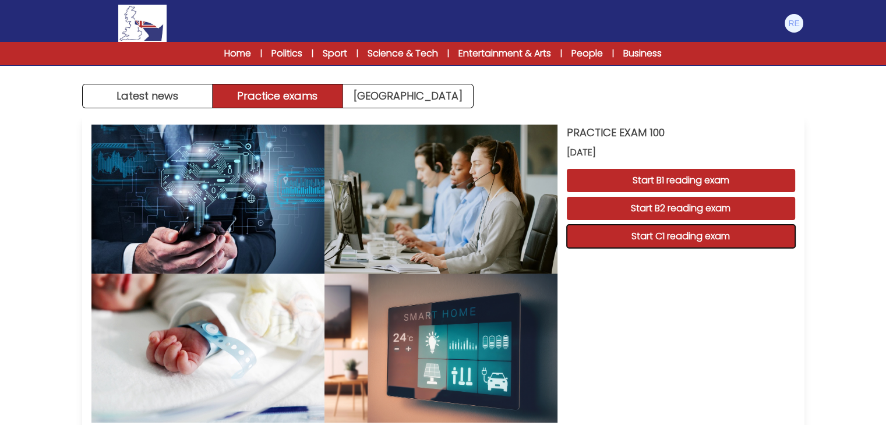
click at [668, 231] on button "Start C1 reading exam" at bounding box center [681, 236] width 228 height 23
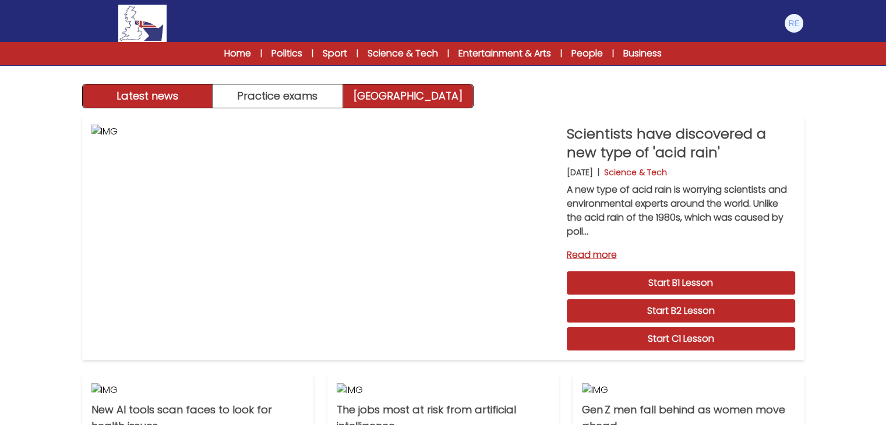
click at [410, 99] on link "[GEOGRAPHIC_DATA]" at bounding box center [408, 95] width 130 height 23
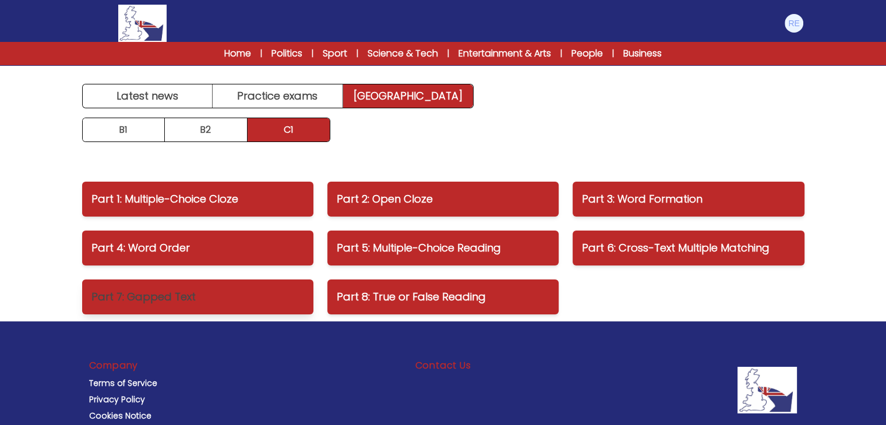
click at [172, 290] on p "Part 7: Gapped Text" at bounding box center [197, 297] width 213 height 16
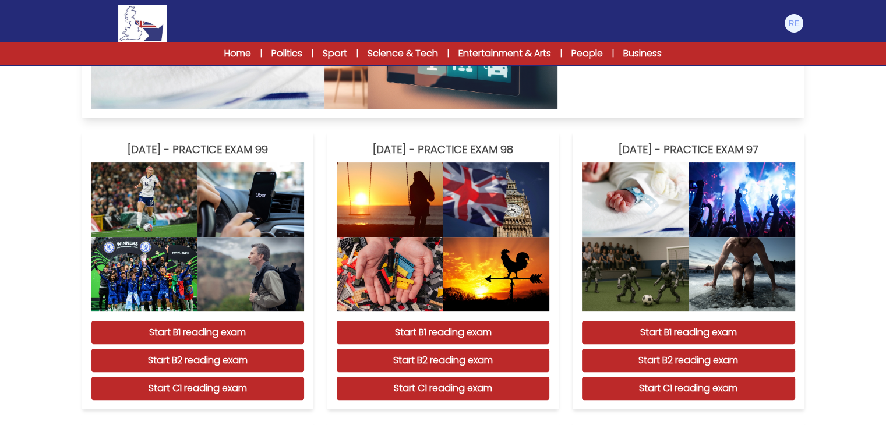
scroll to position [324, 0]
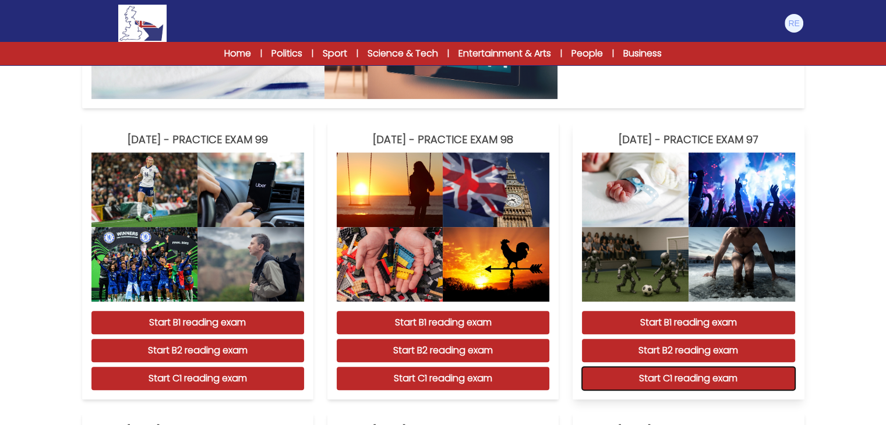
click at [641, 372] on button "Start C1 reading exam" at bounding box center [688, 378] width 213 height 23
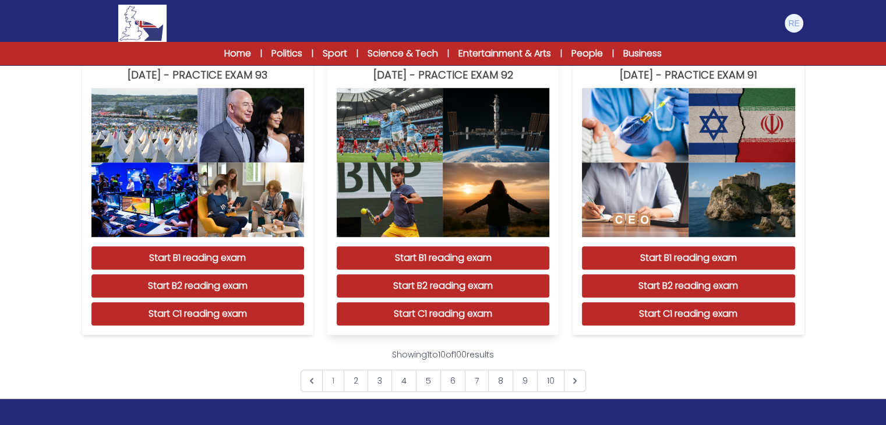
scroll to position [1004, 0]
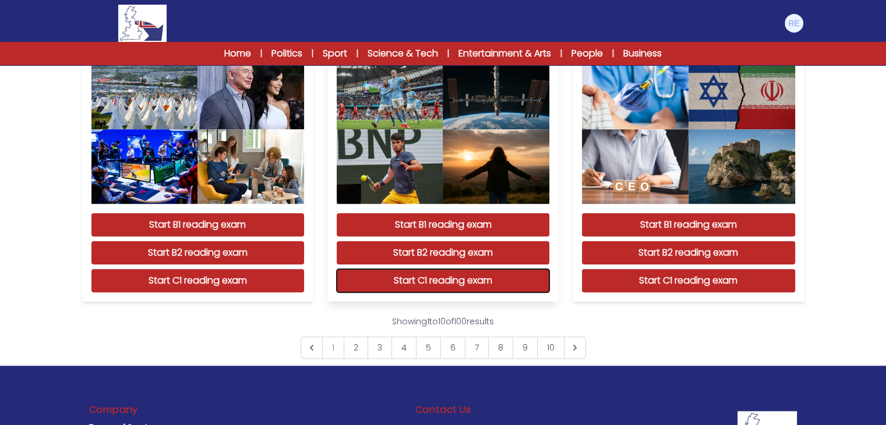
click at [419, 287] on button "Start C1 reading exam" at bounding box center [443, 280] width 213 height 23
